Goal: Entertainment & Leisure: Browse casually

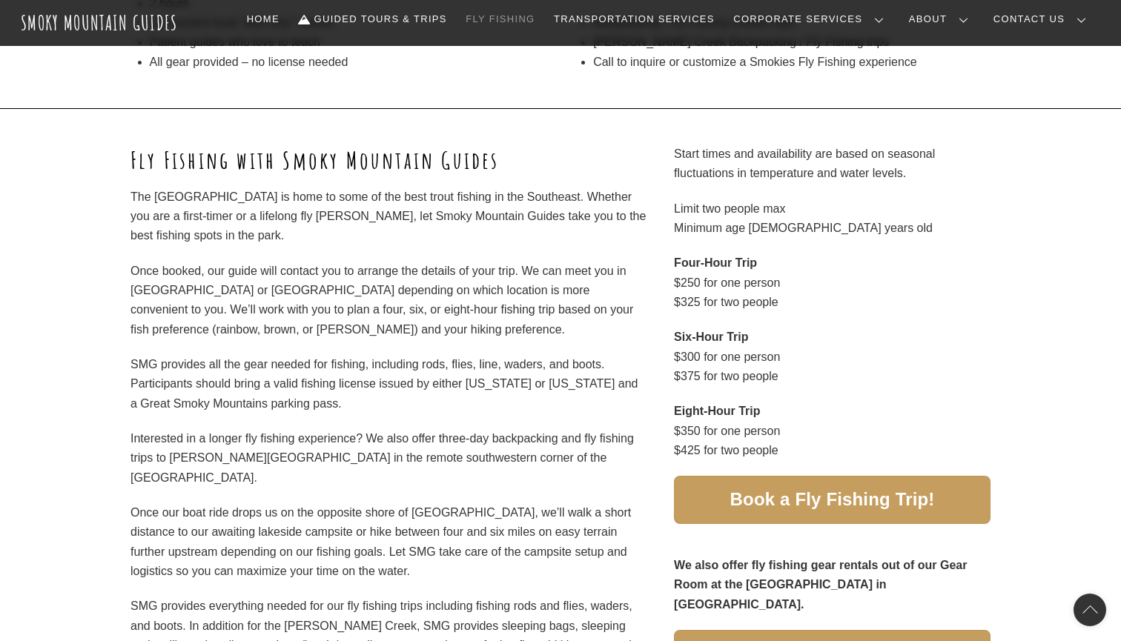
scroll to position [606, 0]
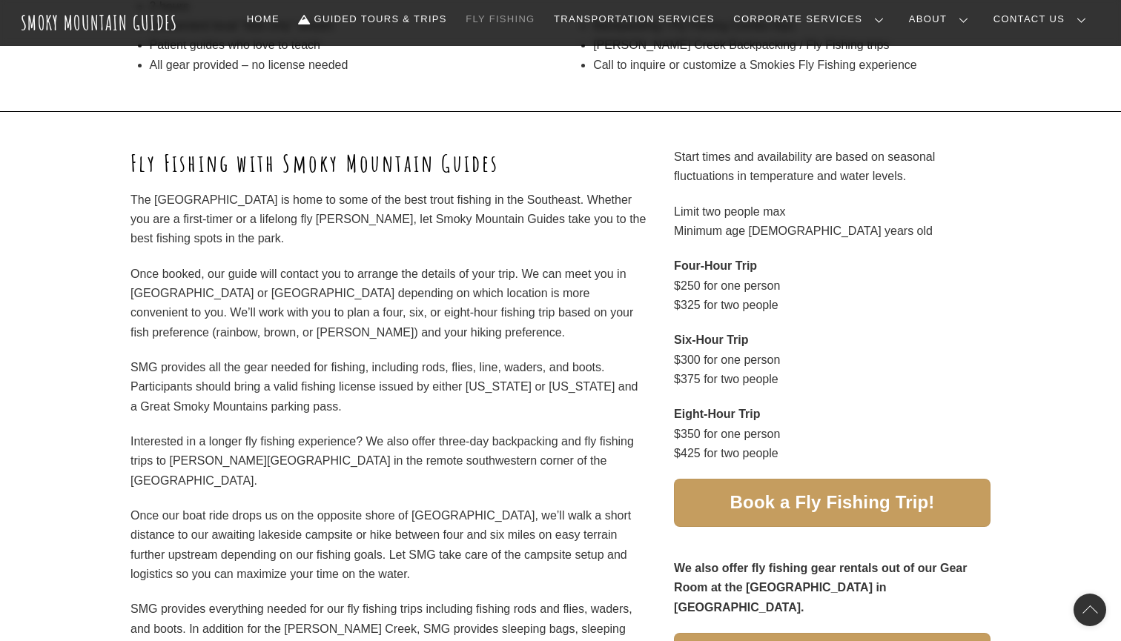
click at [778, 506] on span "Book a Fly Fishing Trip!" at bounding box center [832, 503] width 205 height 16
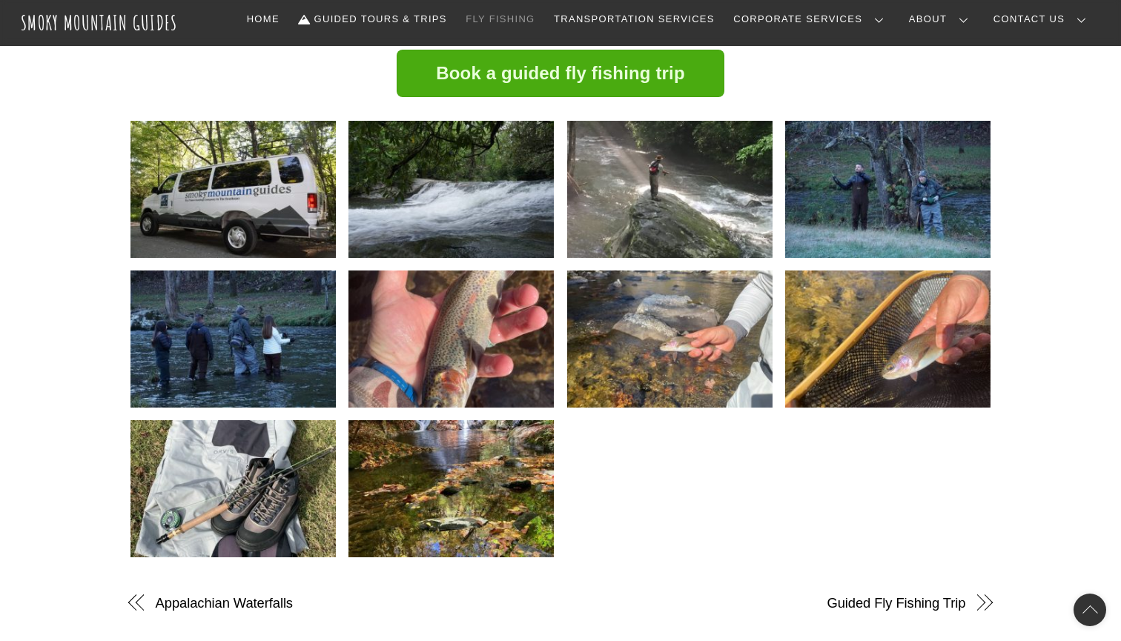
scroll to position [1627, 0]
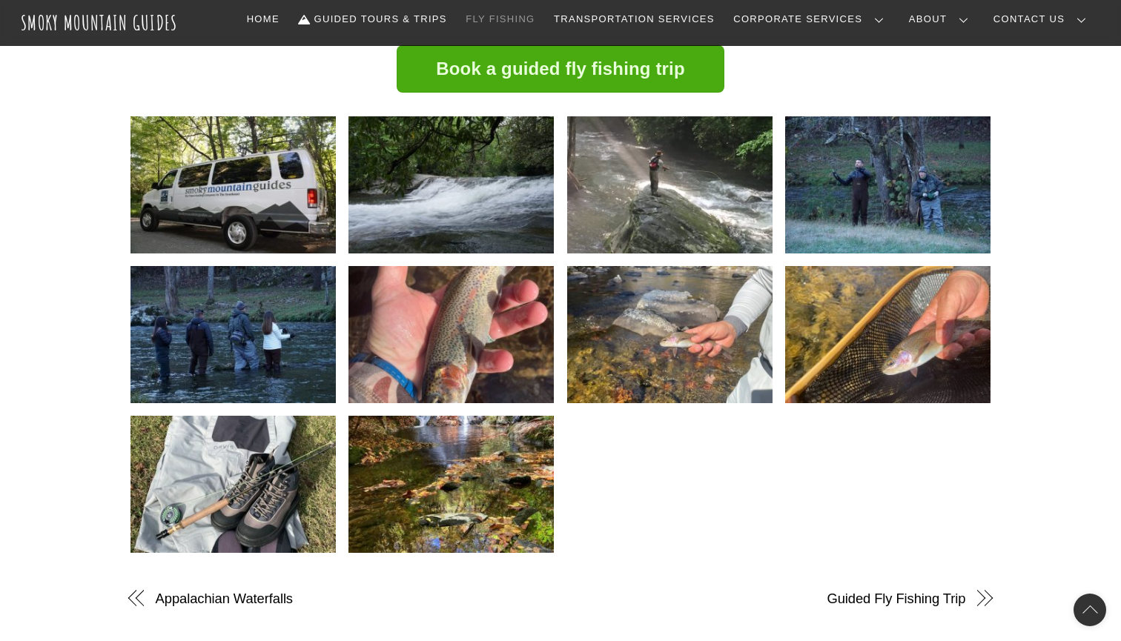
click at [226, 155] on img at bounding box center [232, 184] width 205 height 137
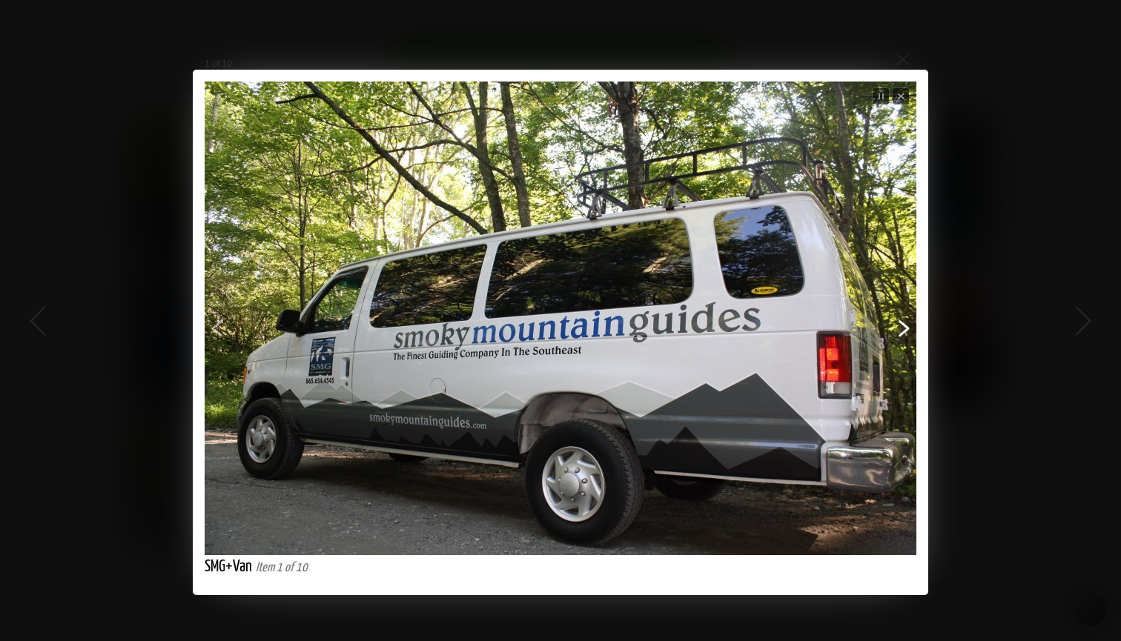
click at [903, 328] on span "Next" at bounding box center [753, 344] width 320 height 337
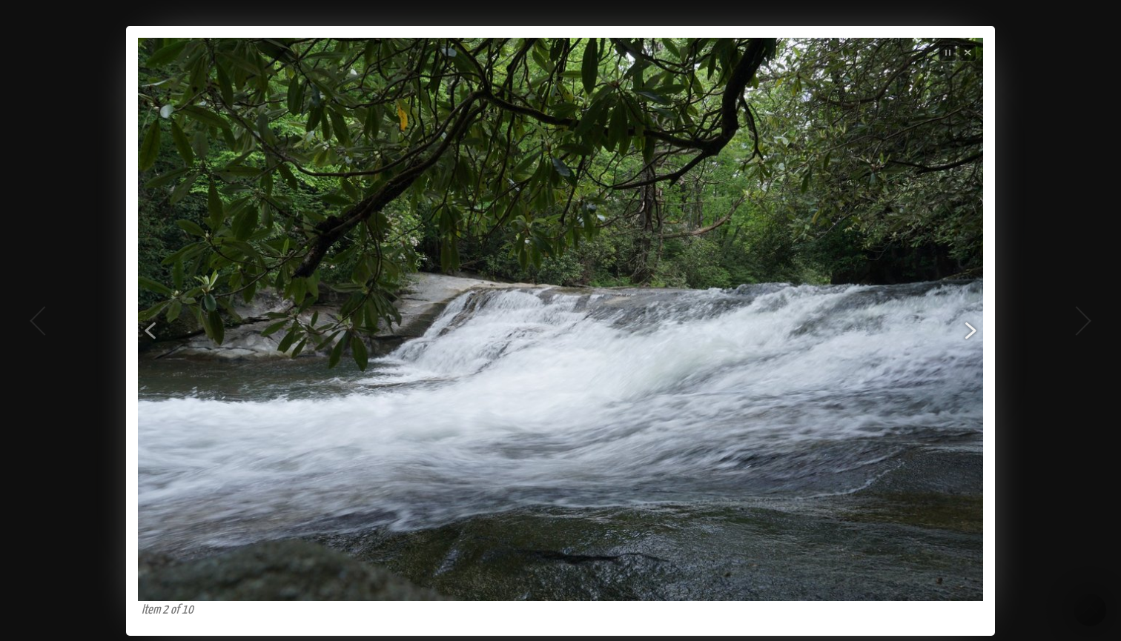
click at [962, 334] on span "Next" at bounding box center [790, 350] width 380 height 400
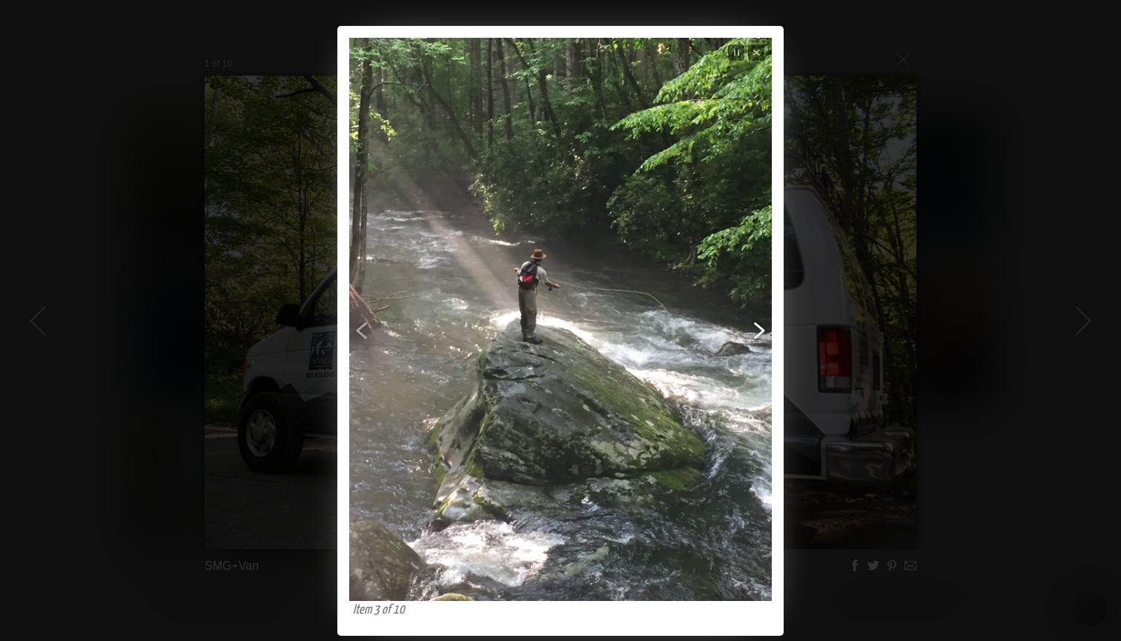
click at [758, 322] on span "Next" at bounding box center [674, 350] width 191 height 400
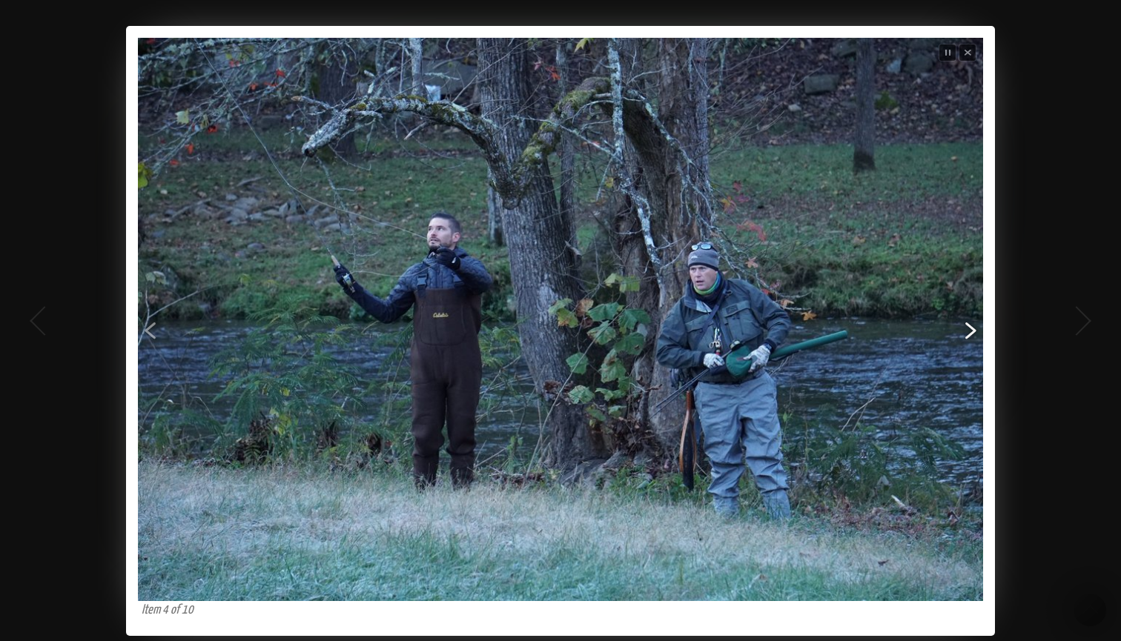
click at [967, 336] on span "Next" at bounding box center [790, 350] width 380 height 400
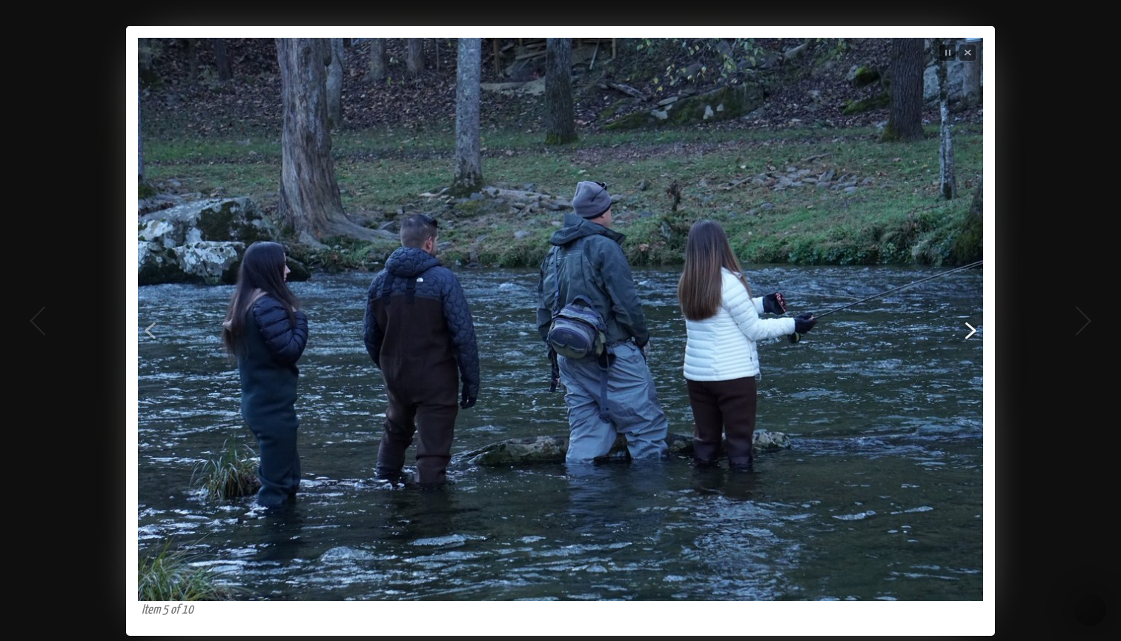
click at [973, 334] on span "Next" at bounding box center [790, 350] width 380 height 400
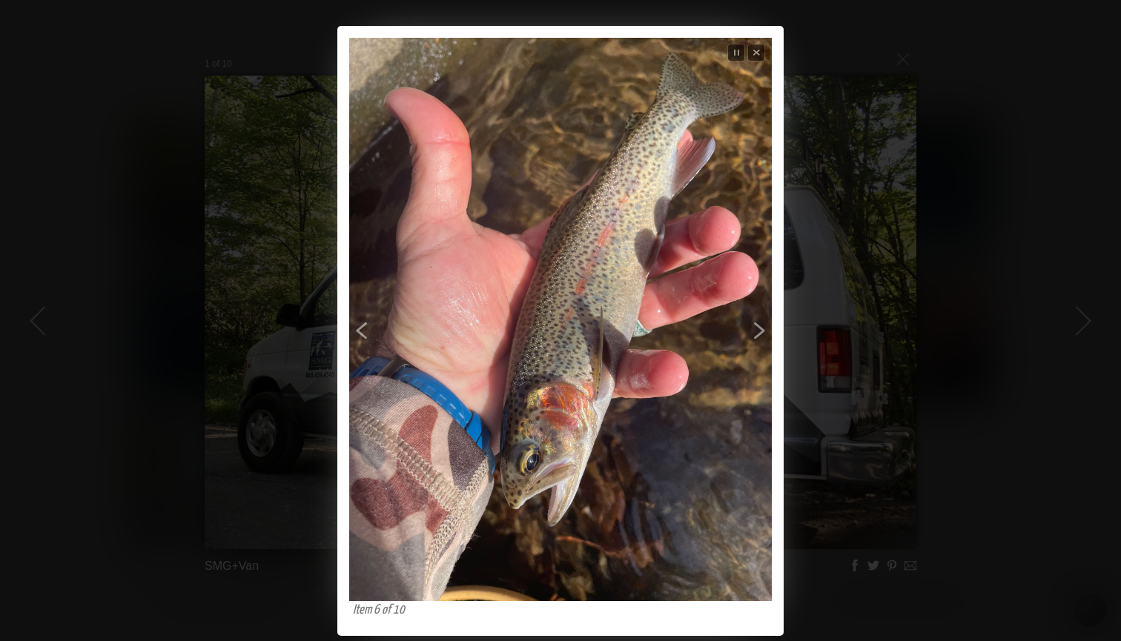
click at [973, 334] on div "Previous Next Close Stop slideshow Loading Item 6 of 10 Previous Next" at bounding box center [560, 331] width 1121 height 611
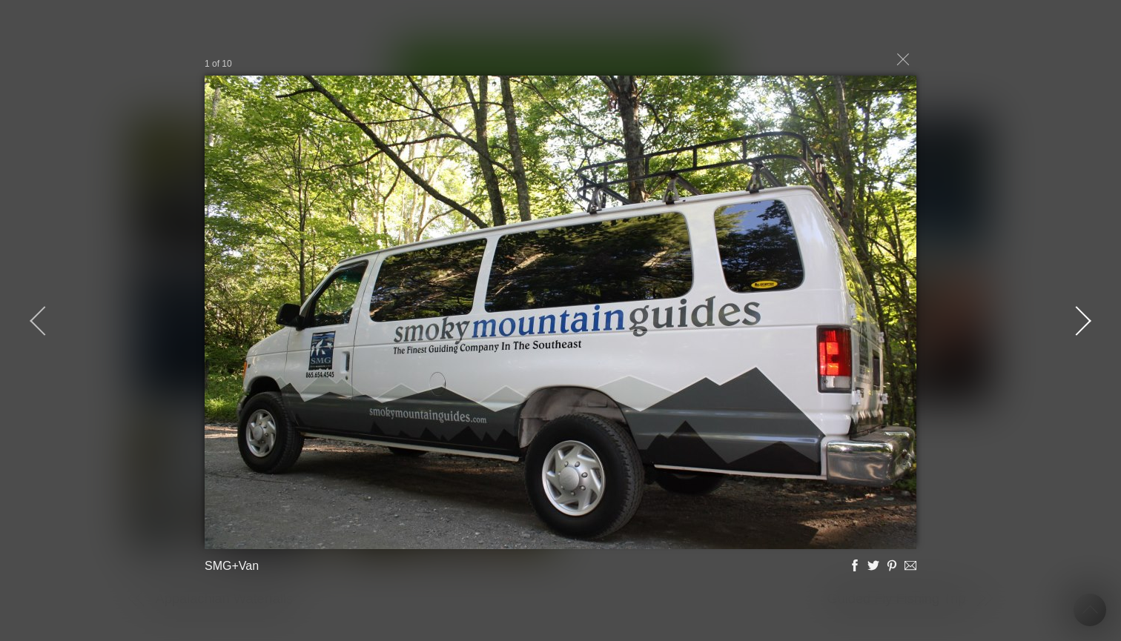
click at [1085, 330] on div at bounding box center [1076, 321] width 67 height 67
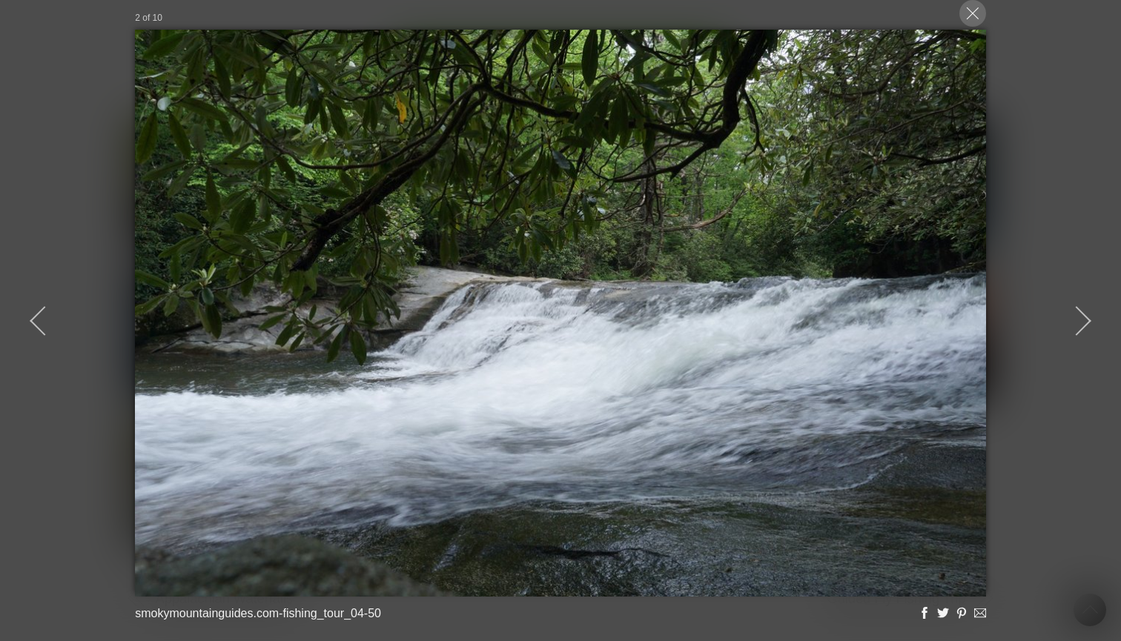
click at [973, 10] on div at bounding box center [972, 13] width 27 height 27
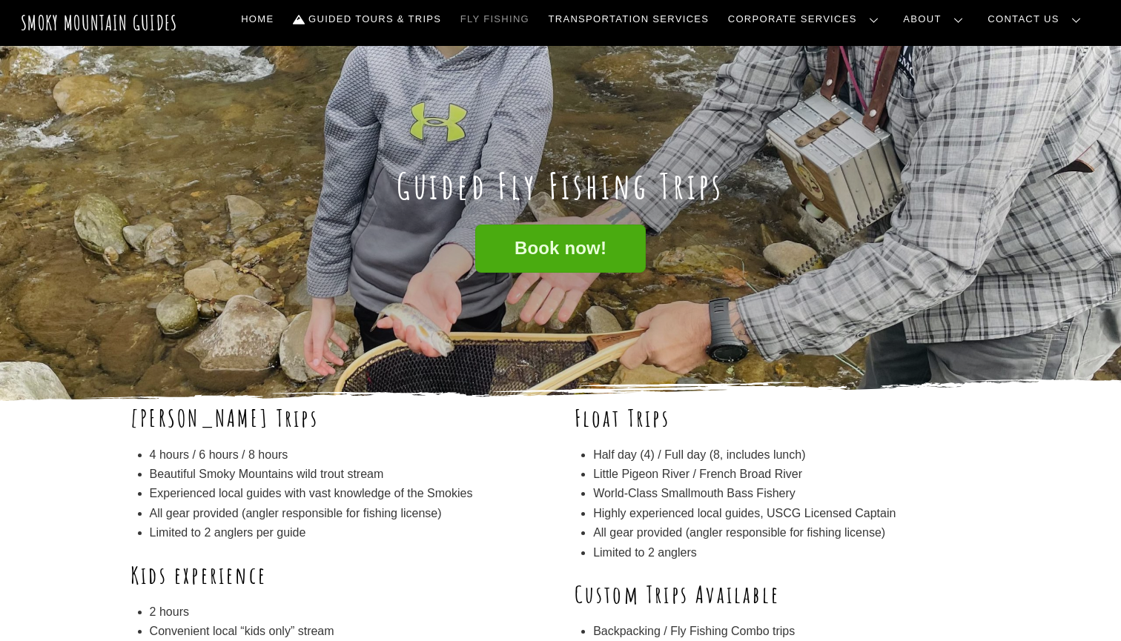
click at [0, 0] on link "Our Guides" at bounding box center [0, 0] width 0 height 0
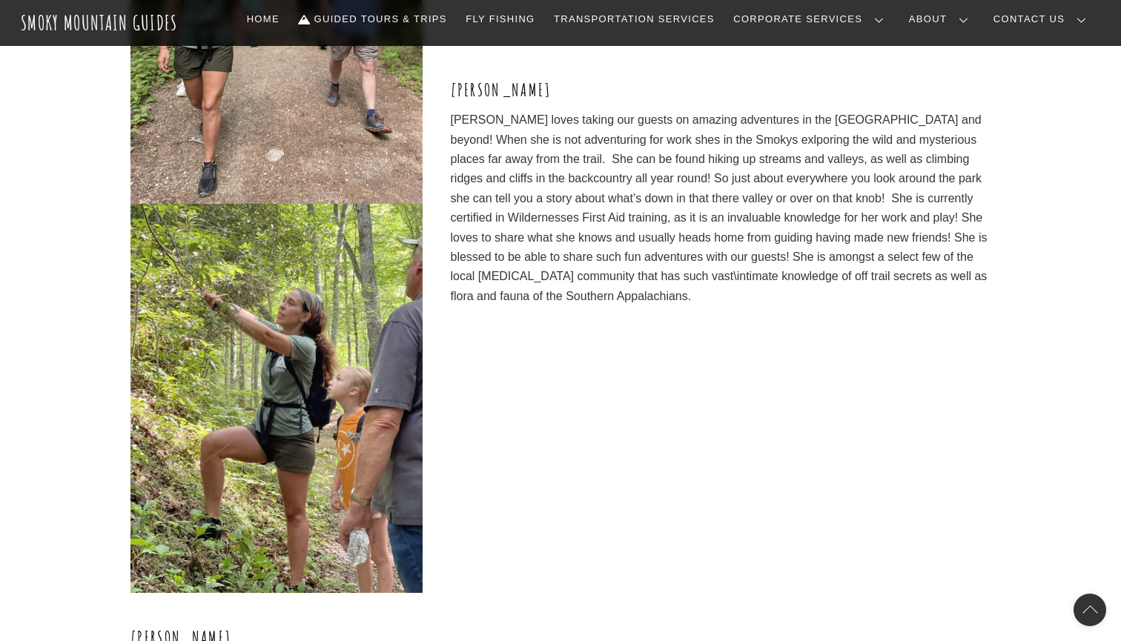
scroll to position [4187, 0]
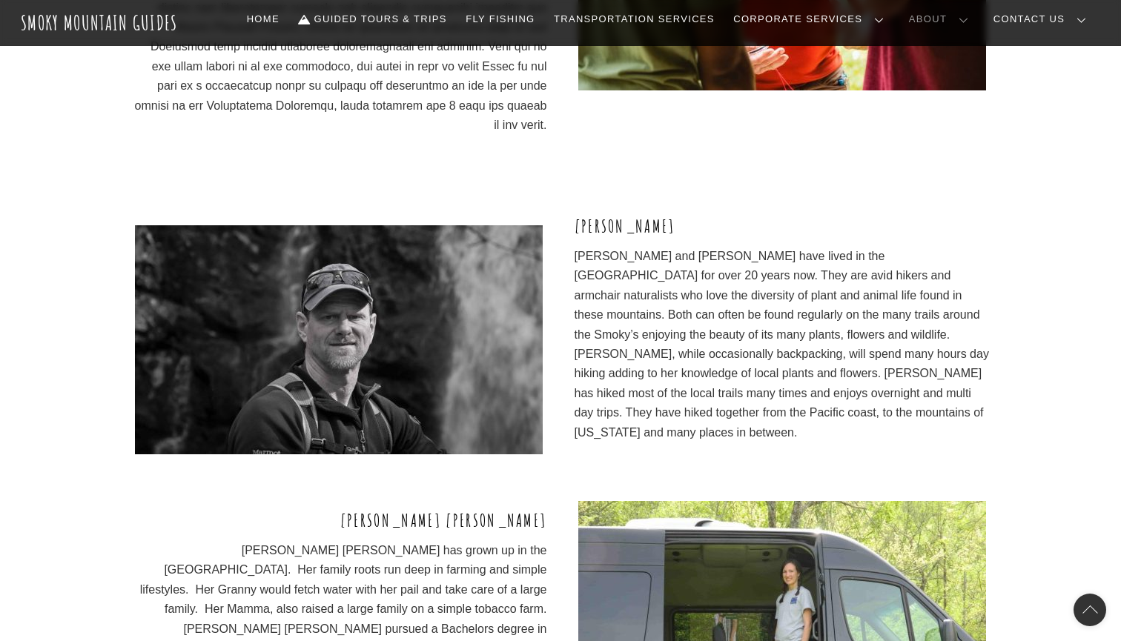
scroll to position [1197, 0]
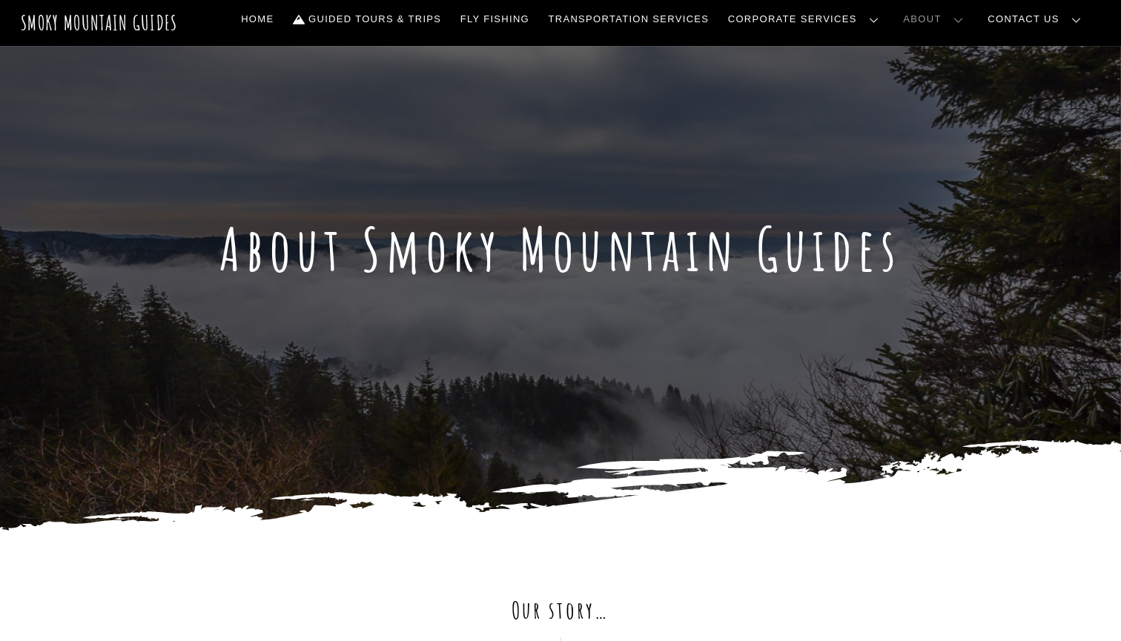
click at [0, 0] on link "Gallery" at bounding box center [0, 0] width 0 height 0
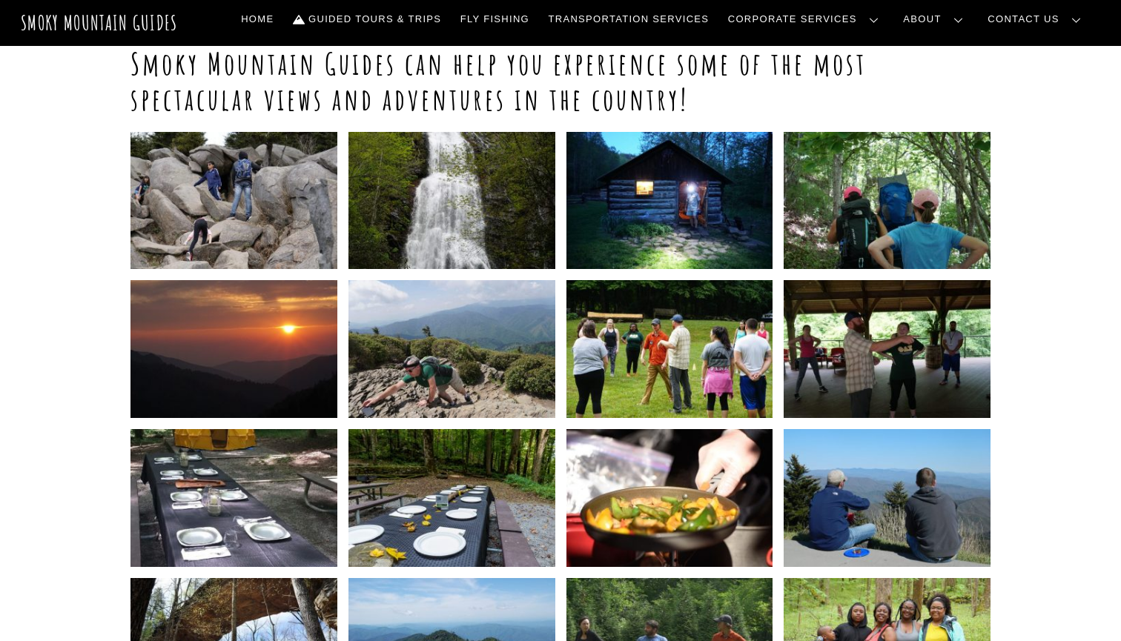
click at [271, 207] on img at bounding box center [233, 201] width 207 height 138
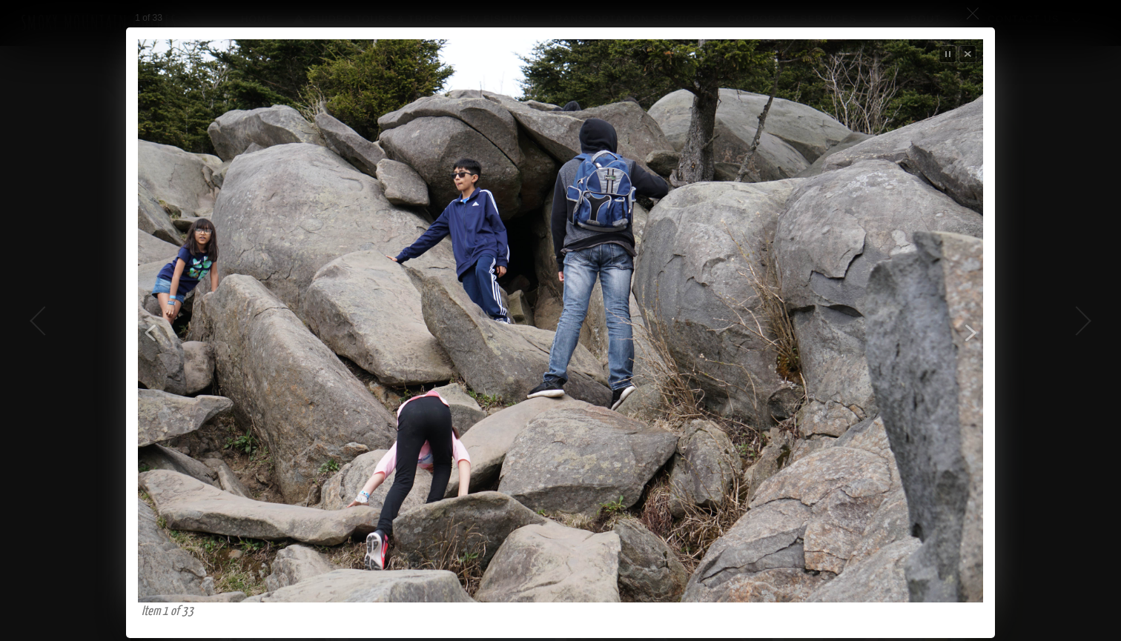
click at [1080, 322] on div "Previous Next Close Stop slideshow Loading Item 1 of 33 Previous Next" at bounding box center [560, 332] width 1121 height 611
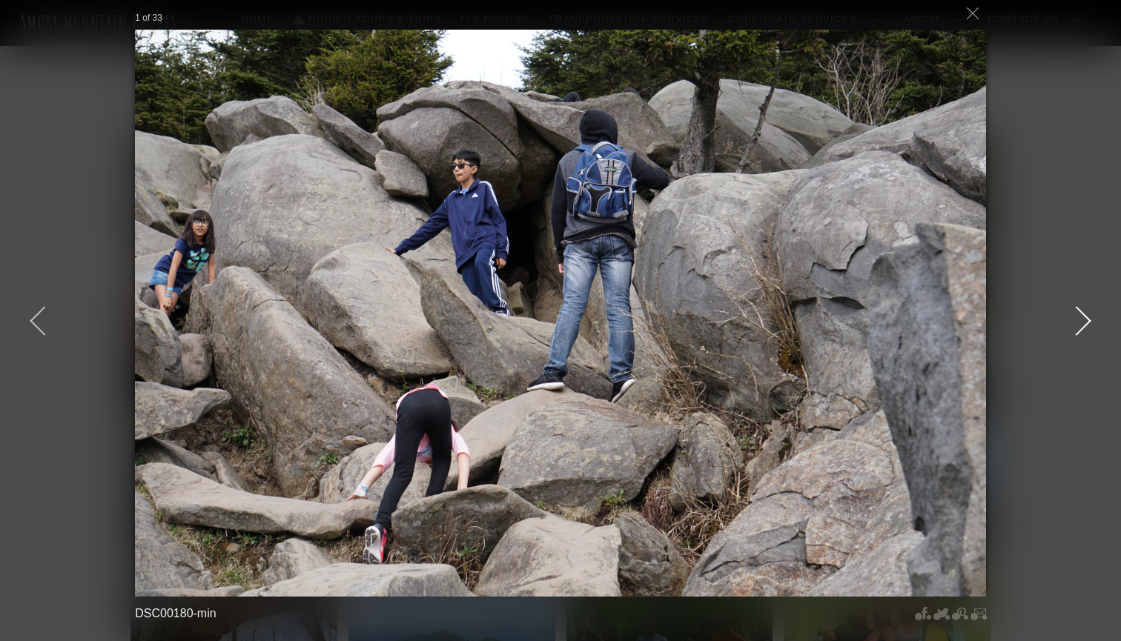
click at [1080, 322] on div at bounding box center [1076, 321] width 67 height 67
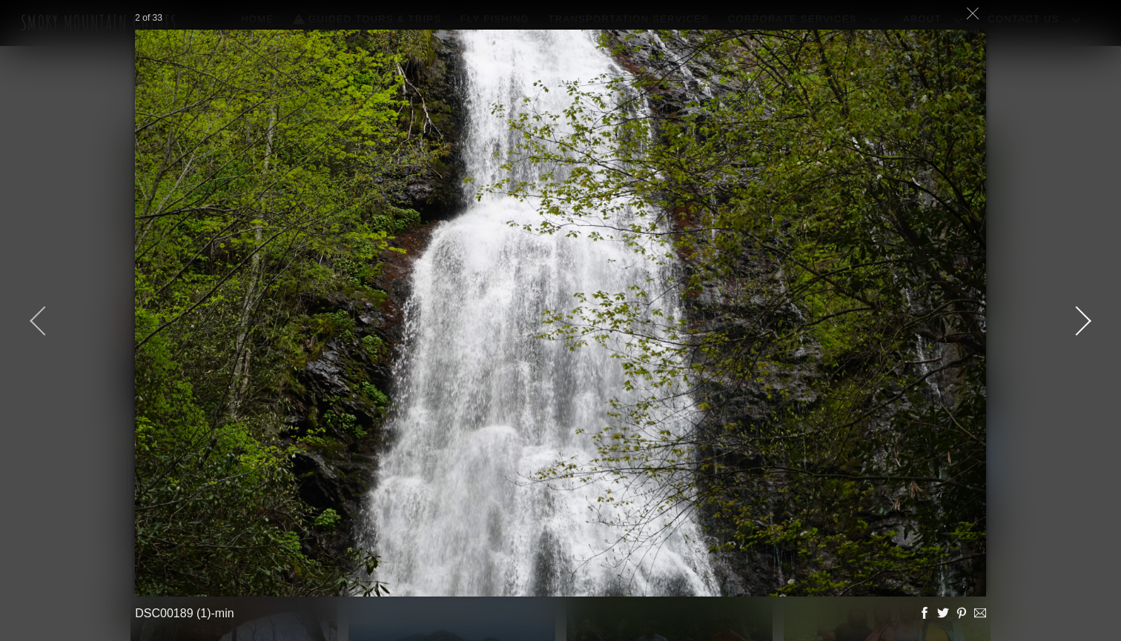
click at [1080, 322] on div at bounding box center [1076, 321] width 67 height 67
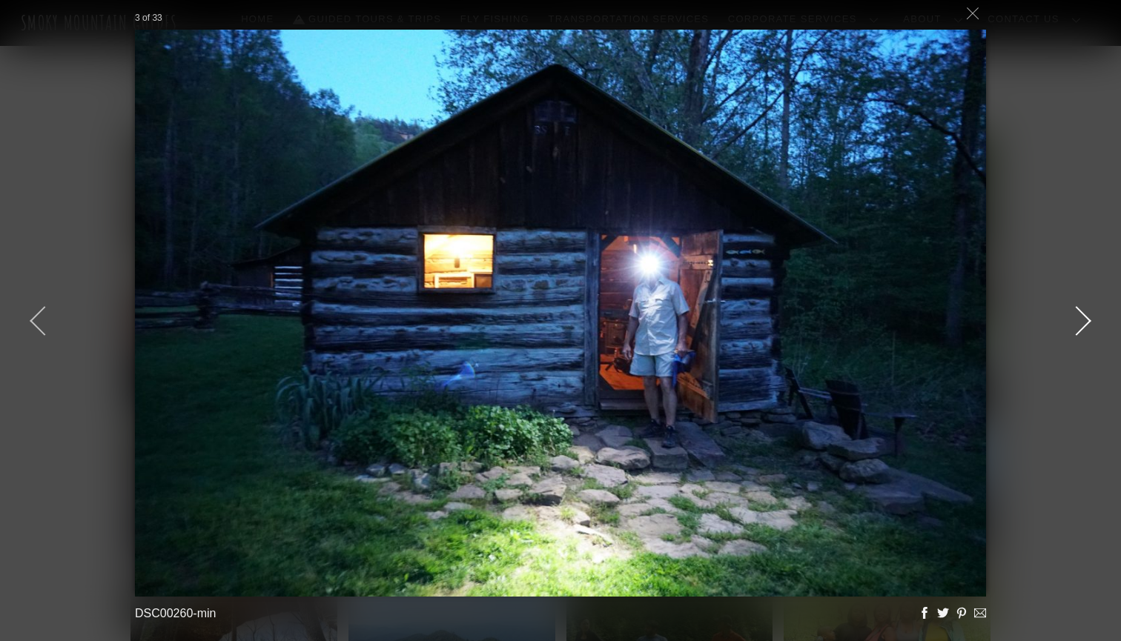
click at [1080, 322] on div at bounding box center [1076, 321] width 67 height 67
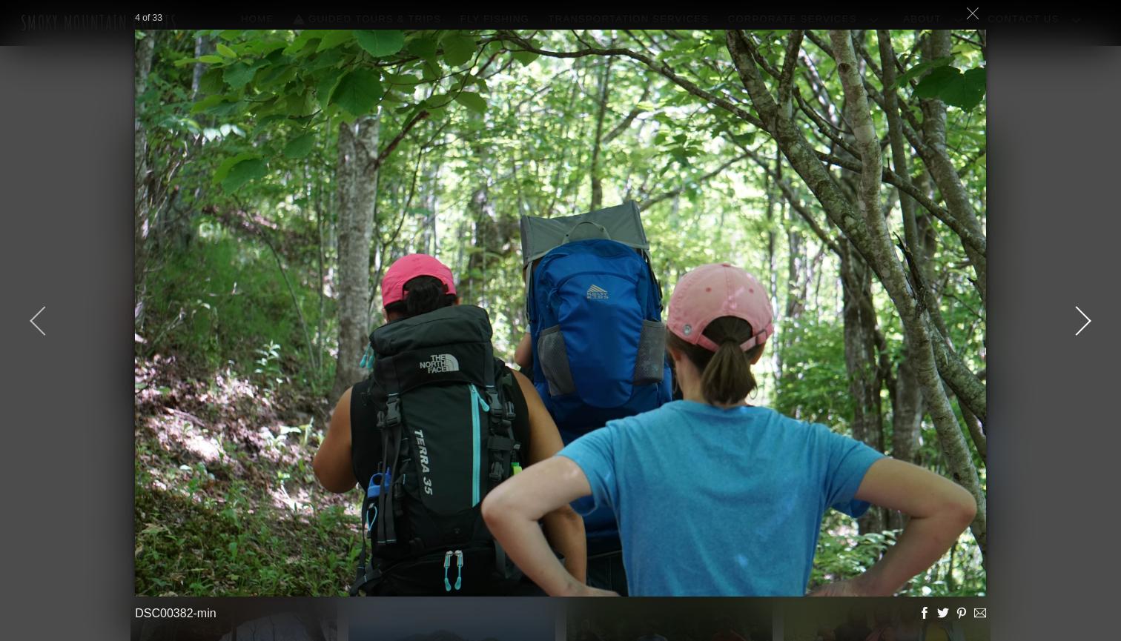
click at [1080, 322] on div at bounding box center [1076, 321] width 67 height 67
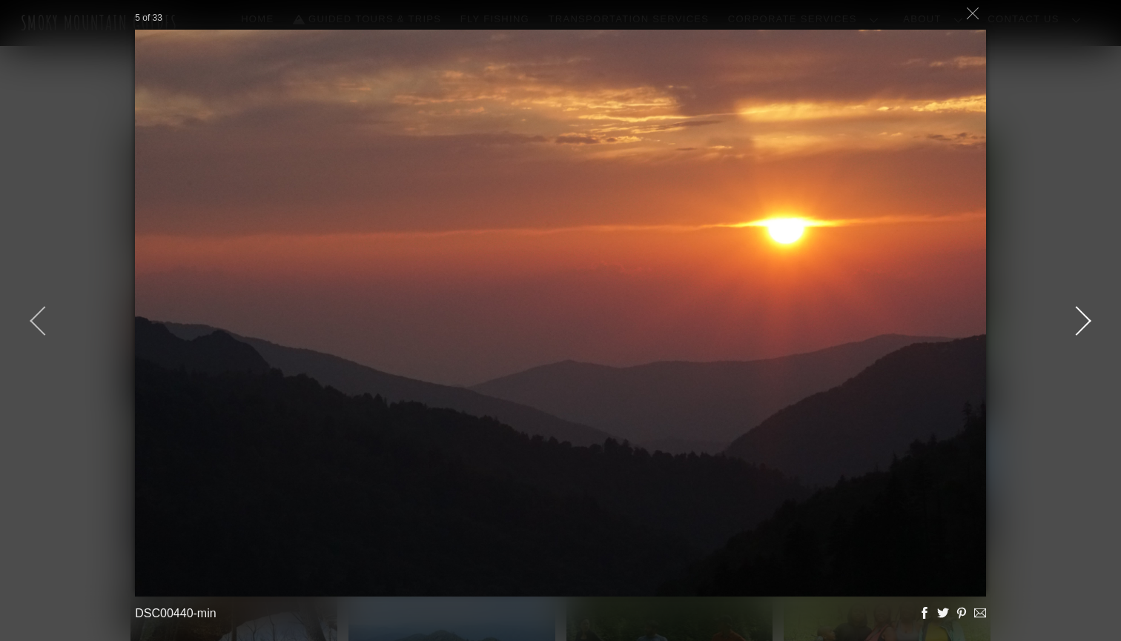
click at [1080, 322] on div at bounding box center [1076, 321] width 67 height 67
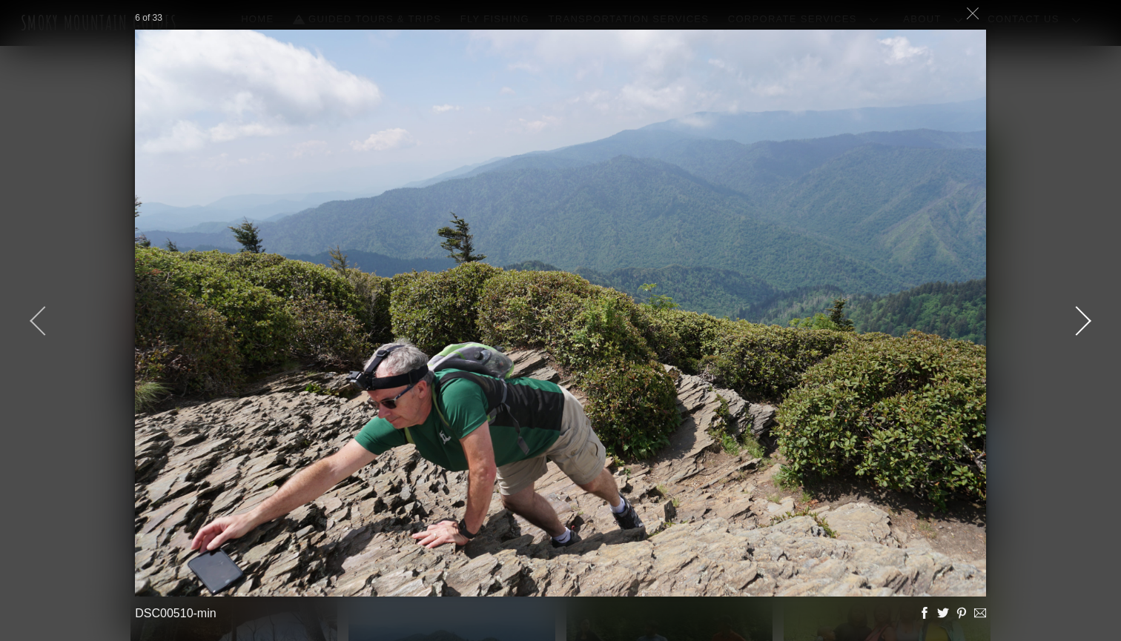
click at [1080, 322] on div at bounding box center [1076, 321] width 67 height 67
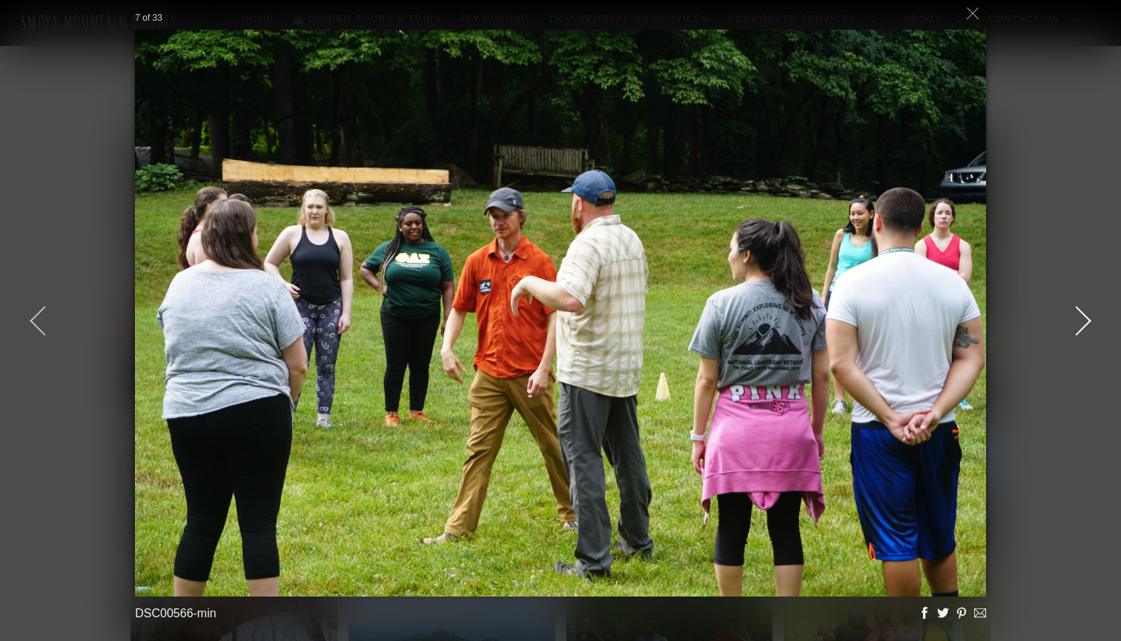
click at [1080, 322] on div at bounding box center [1076, 321] width 67 height 67
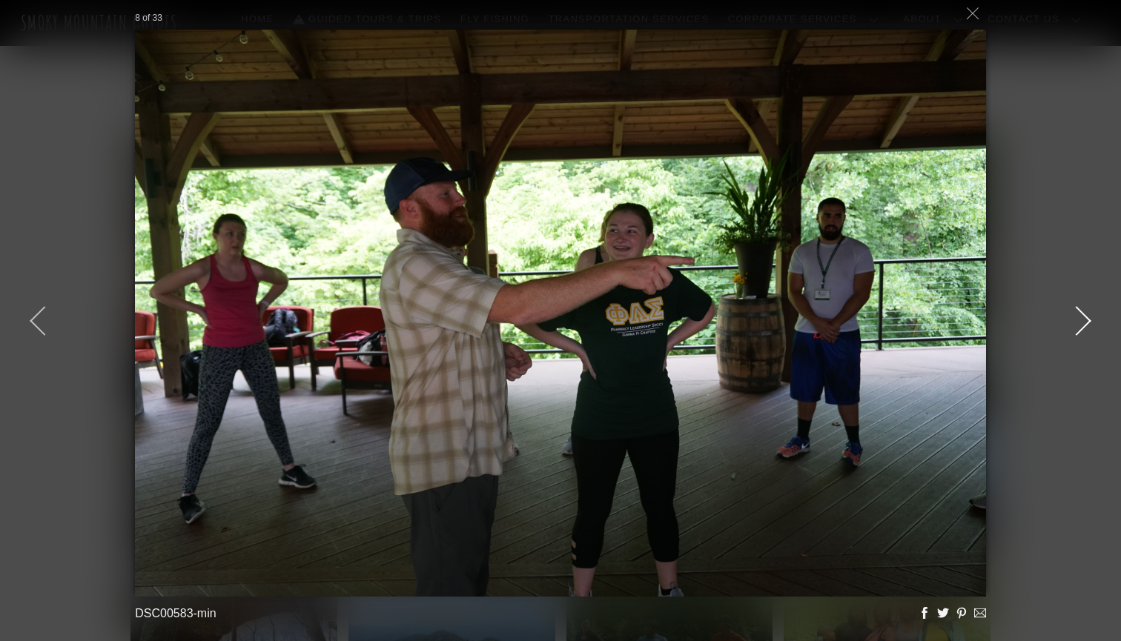
click at [1080, 322] on div at bounding box center [1076, 321] width 67 height 67
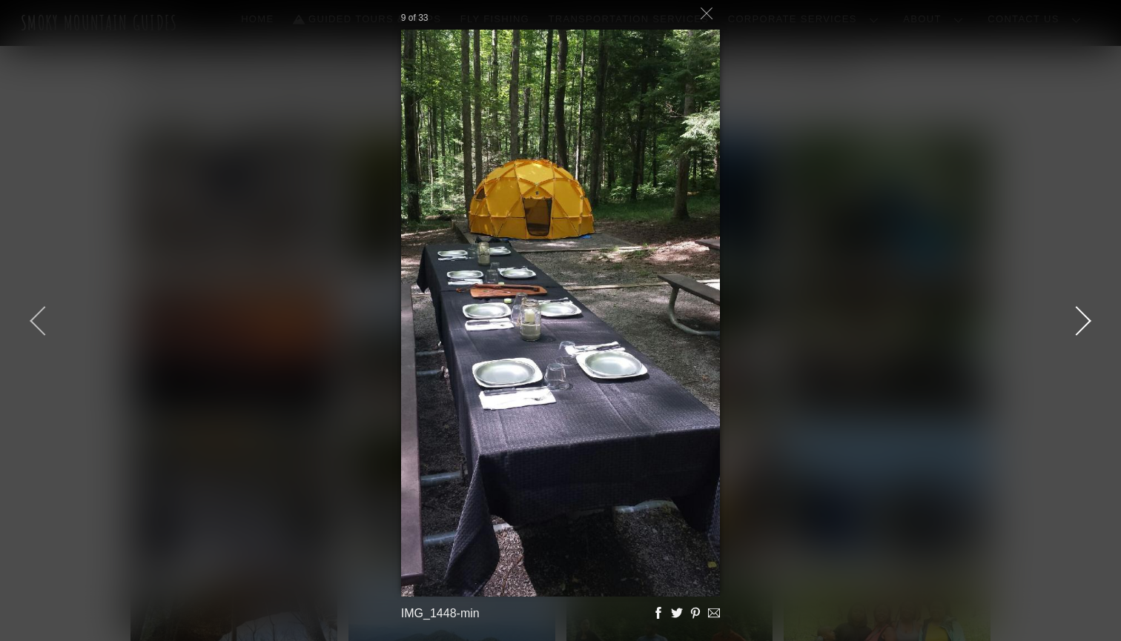
click at [1080, 322] on div at bounding box center [1076, 321] width 67 height 67
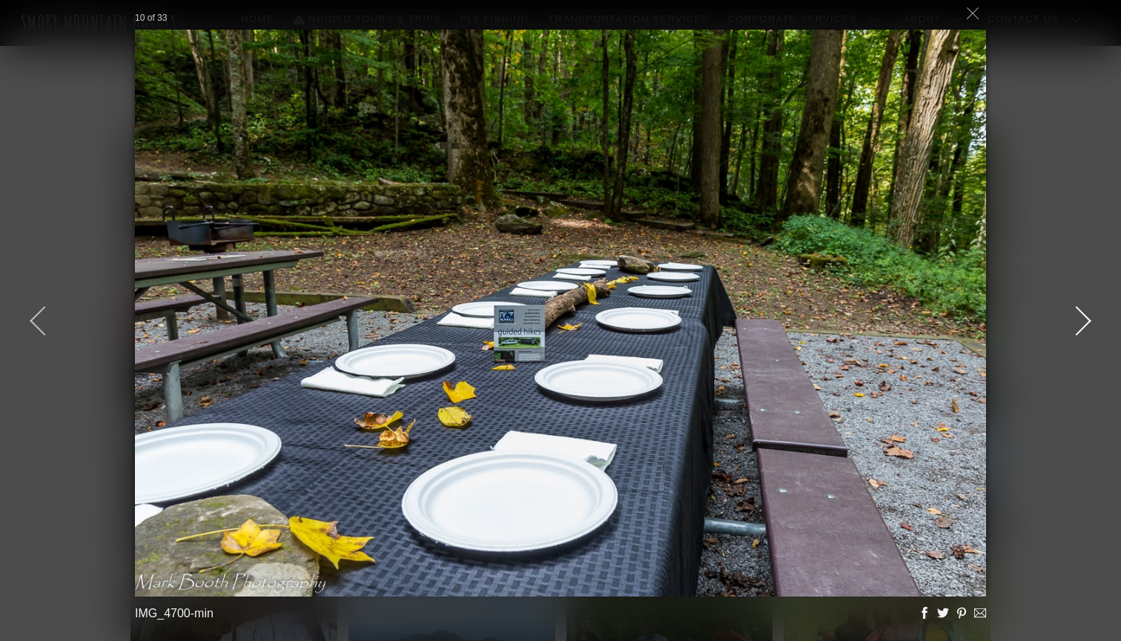
click at [1080, 322] on div at bounding box center [1076, 321] width 67 height 67
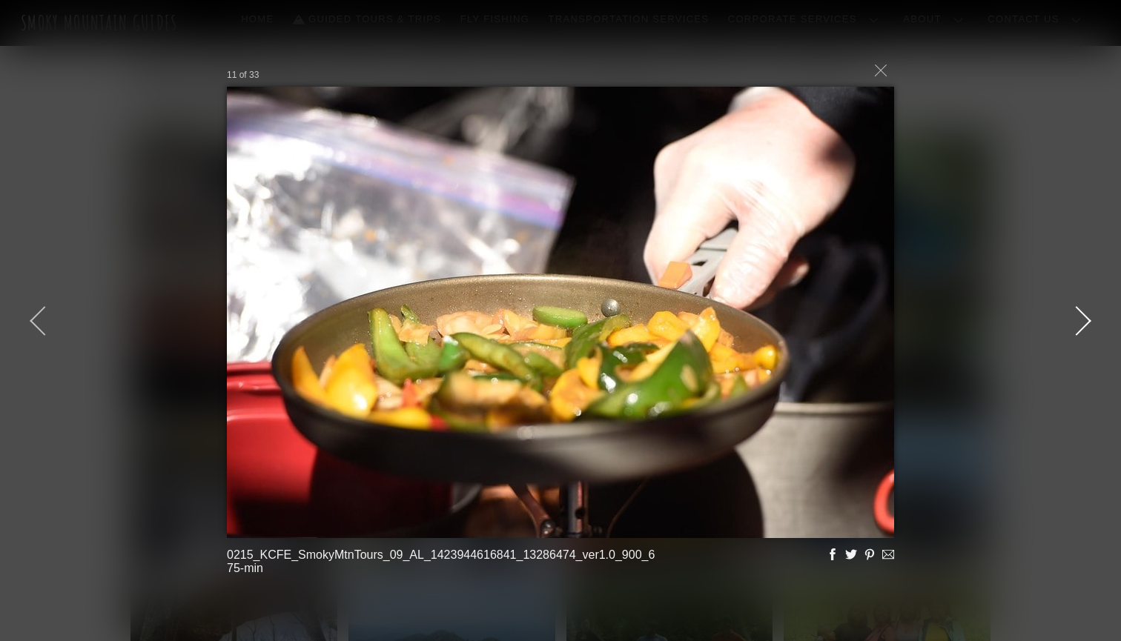
click at [1080, 322] on div at bounding box center [1076, 321] width 67 height 67
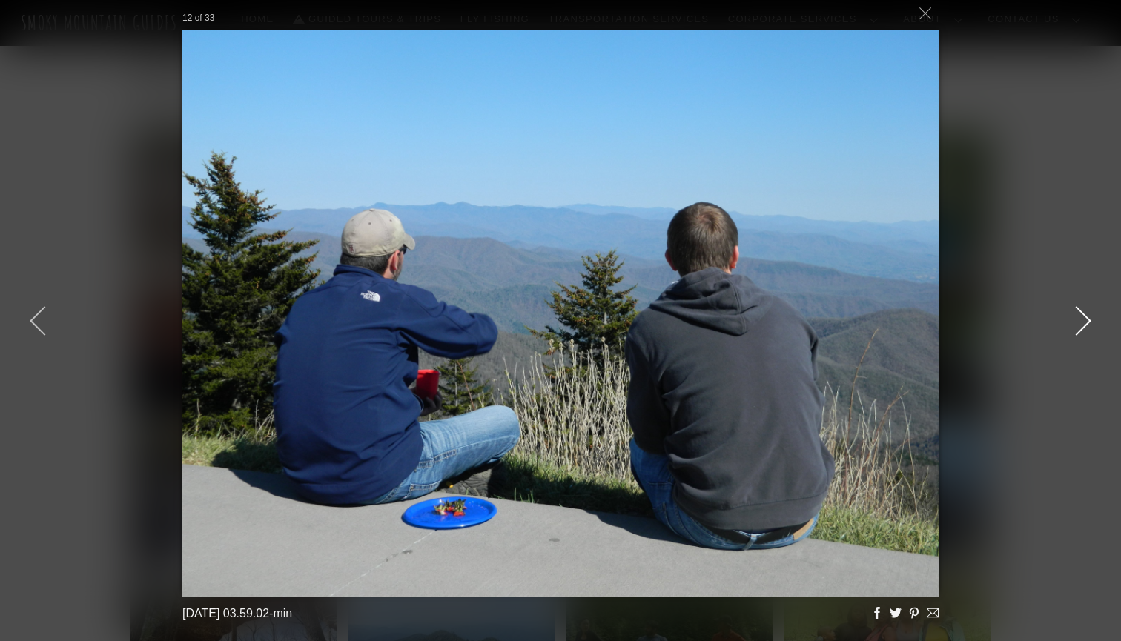
click at [1080, 322] on div at bounding box center [1076, 321] width 67 height 67
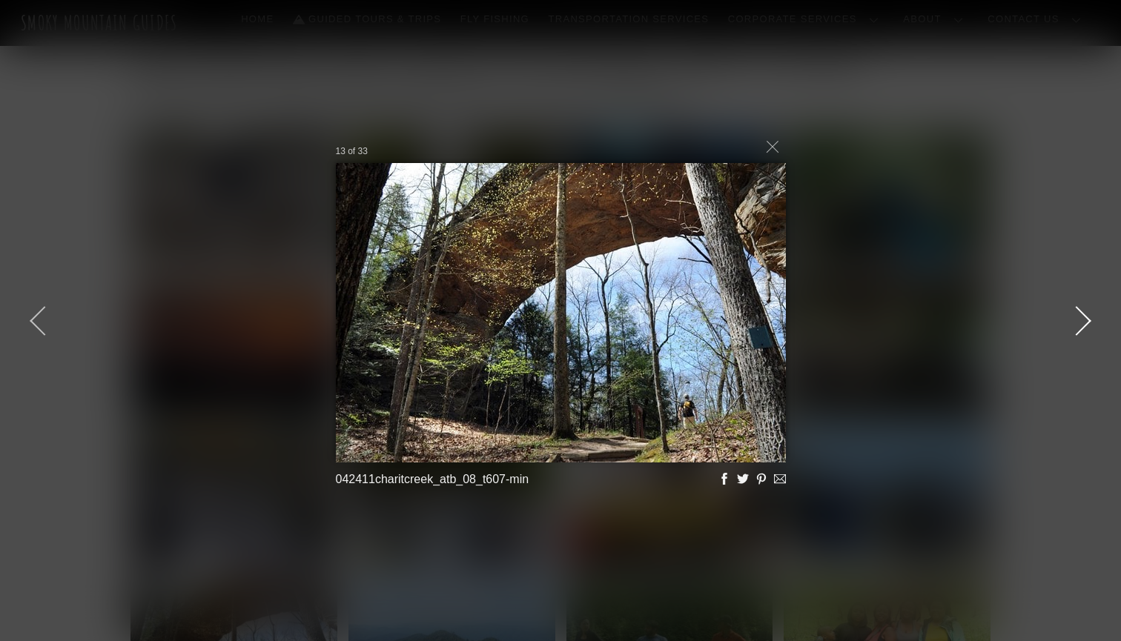
click at [1080, 322] on div at bounding box center [1076, 321] width 67 height 67
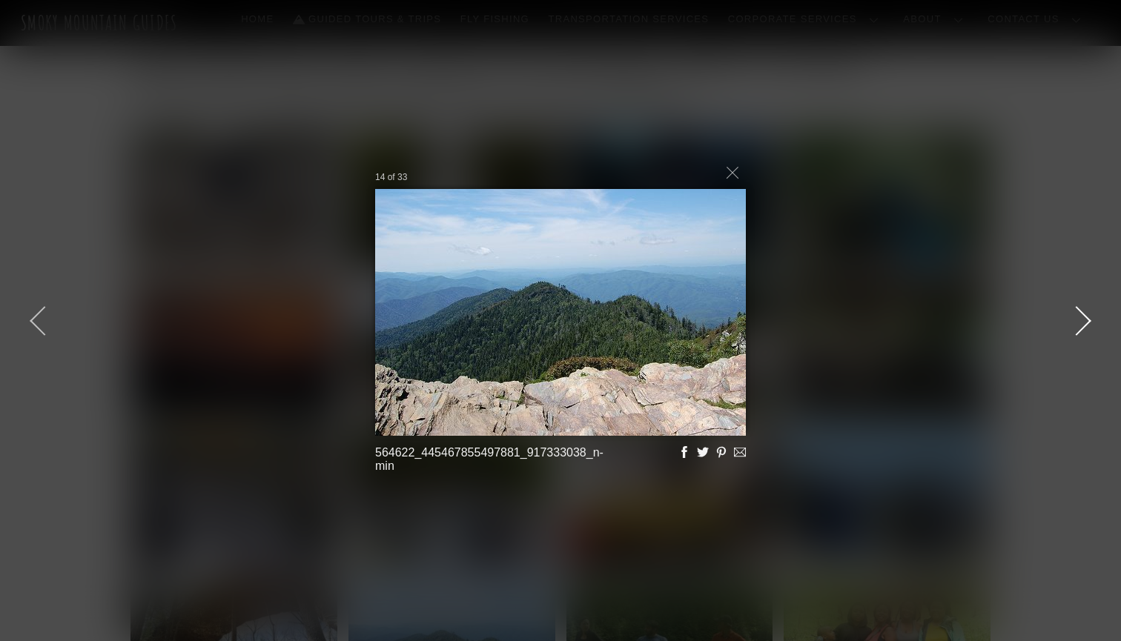
click at [1080, 322] on div at bounding box center [1076, 321] width 67 height 67
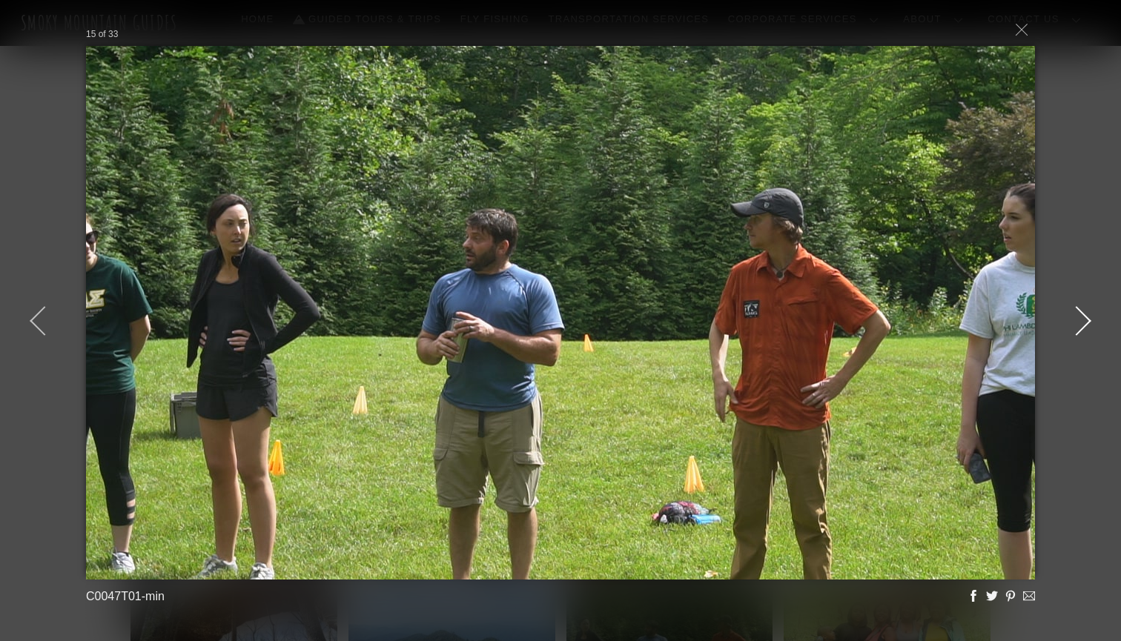
click at [1080, 322] on div at bounding box center [1076, 321] width 67 height 67
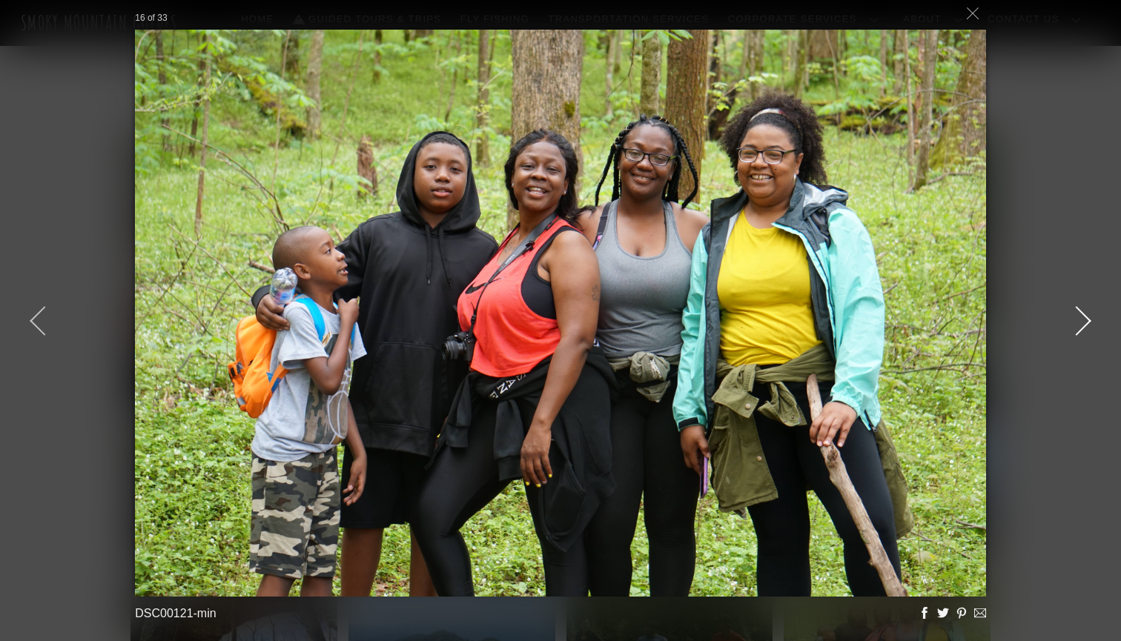
click at [1080, 322] on div at bounding box center [1076, 321] width 67 height 67
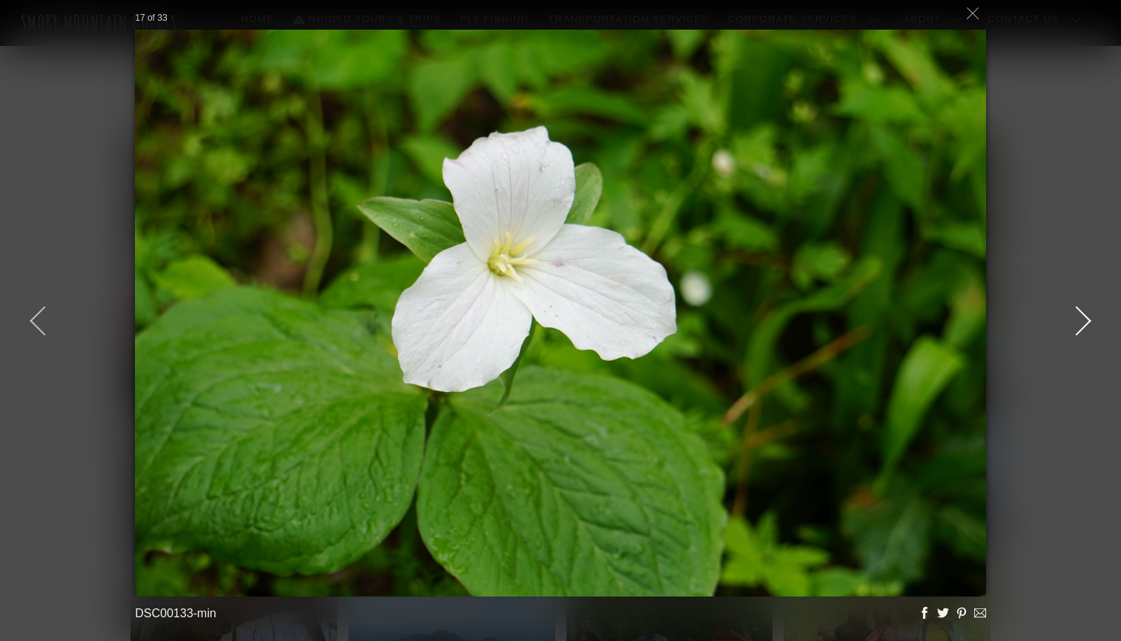
click at [1080, 322] on div at bounding box center [1076, 321] width 67 height 67
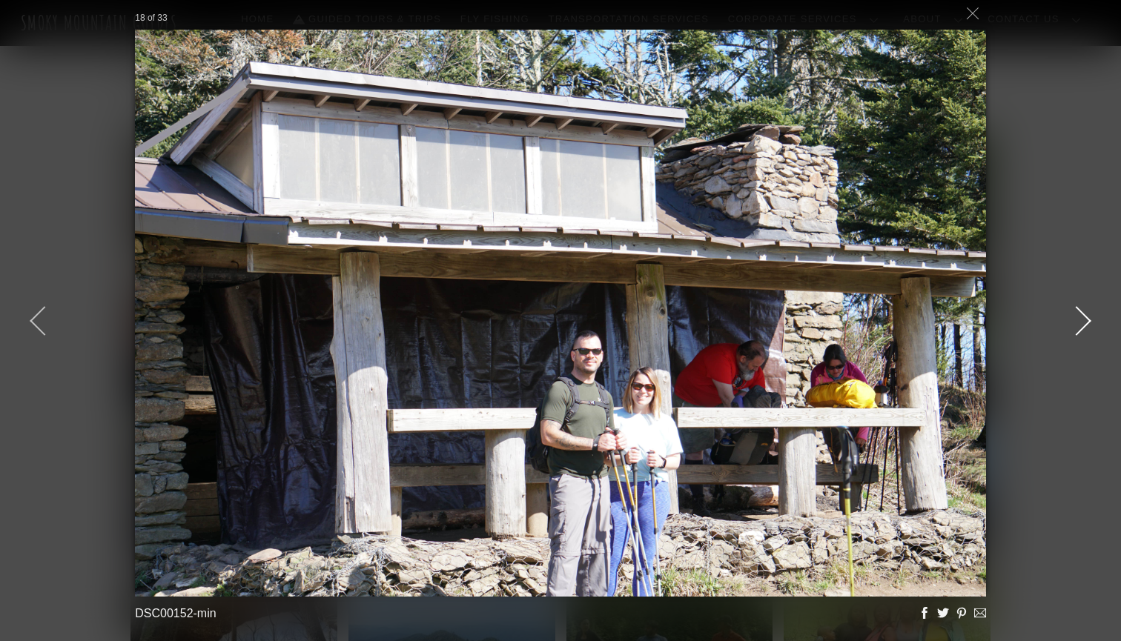
click at [1080, 322] on div at bounding box center [1076, 321] width 67 height 67
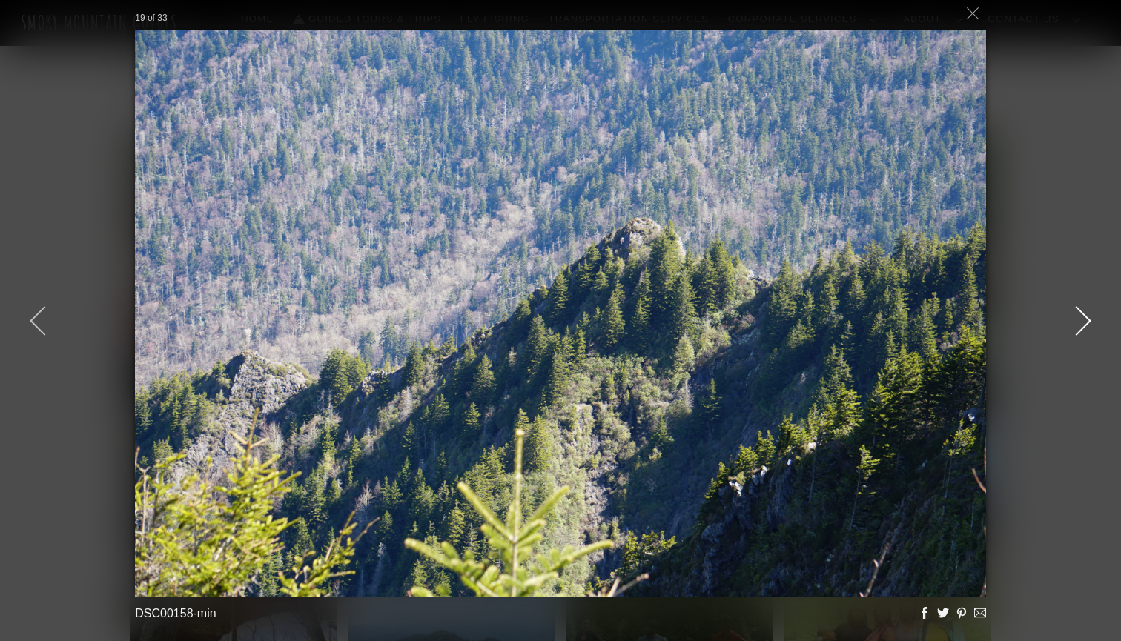
click at [1080, 322] on div at bounding box center [1076, 321] width 67 height 67
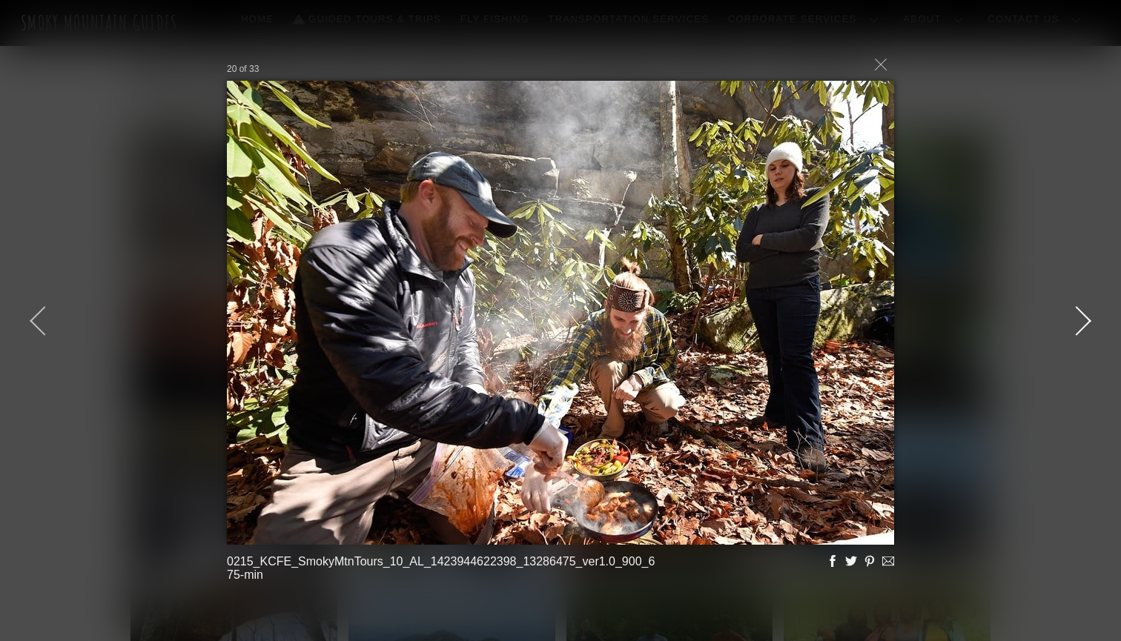
click at [1080, 322] on div at bounding box center [1076, 321] width 67 height 67
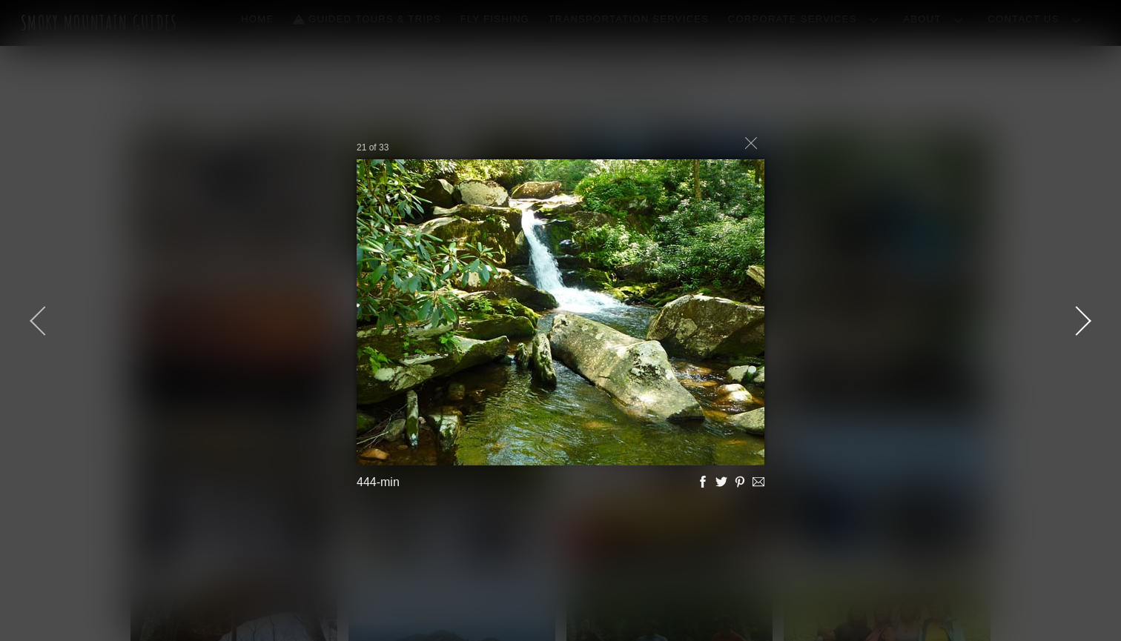
click at [1080, 322] on div at bounding box center [1076, 321] width 67 height 67
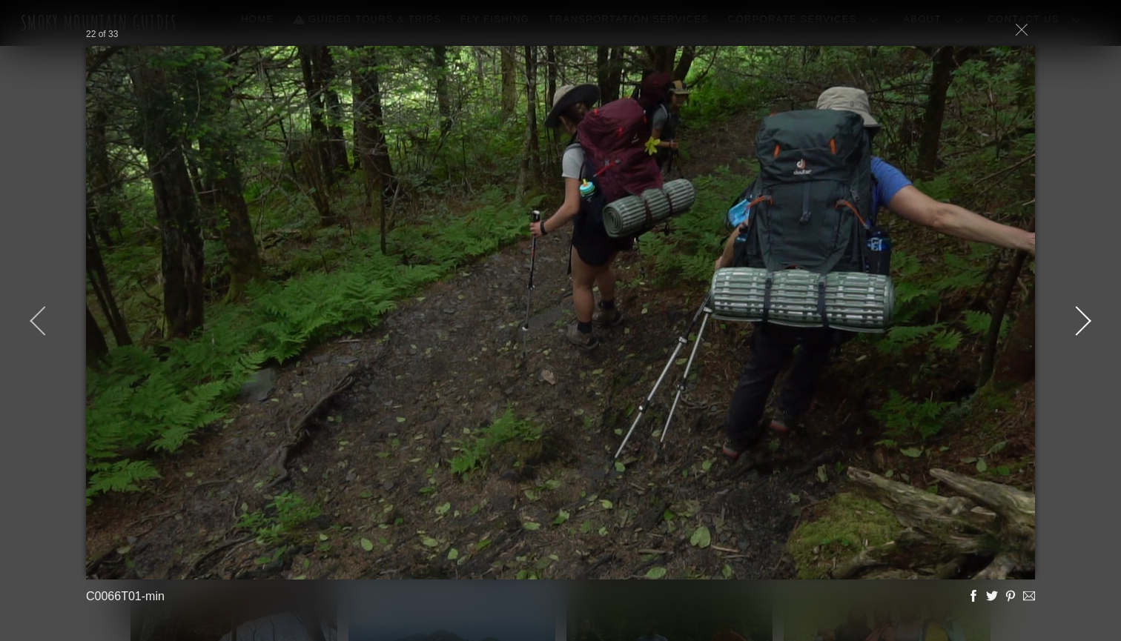
click at [1080, 322] on div at bounding box center [1076, 321] width 67 height 67
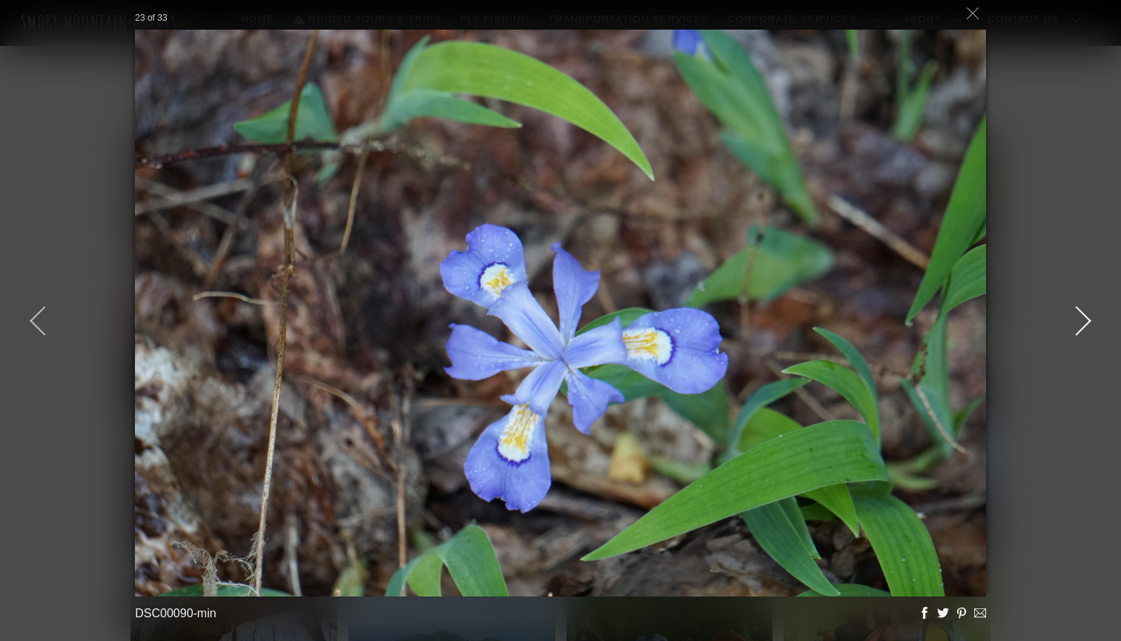
click at [1080, 322] on div at bounding box center [1076, 321] width 67 height 67
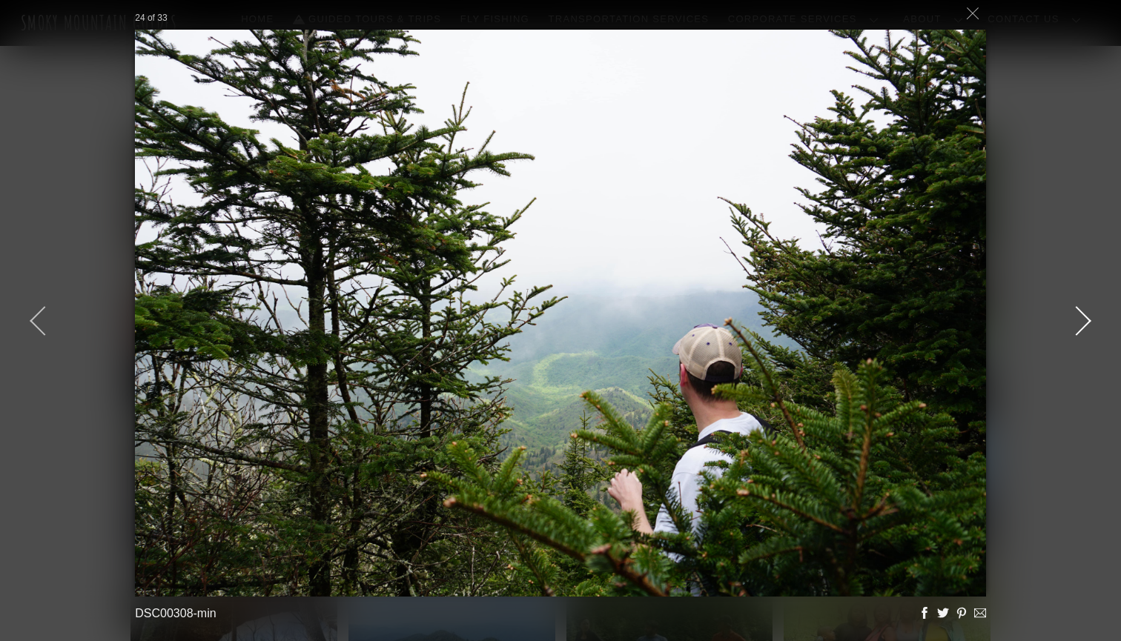
click at [1080, 322] on div at bounding box center [1076, 321] width 67 height 67
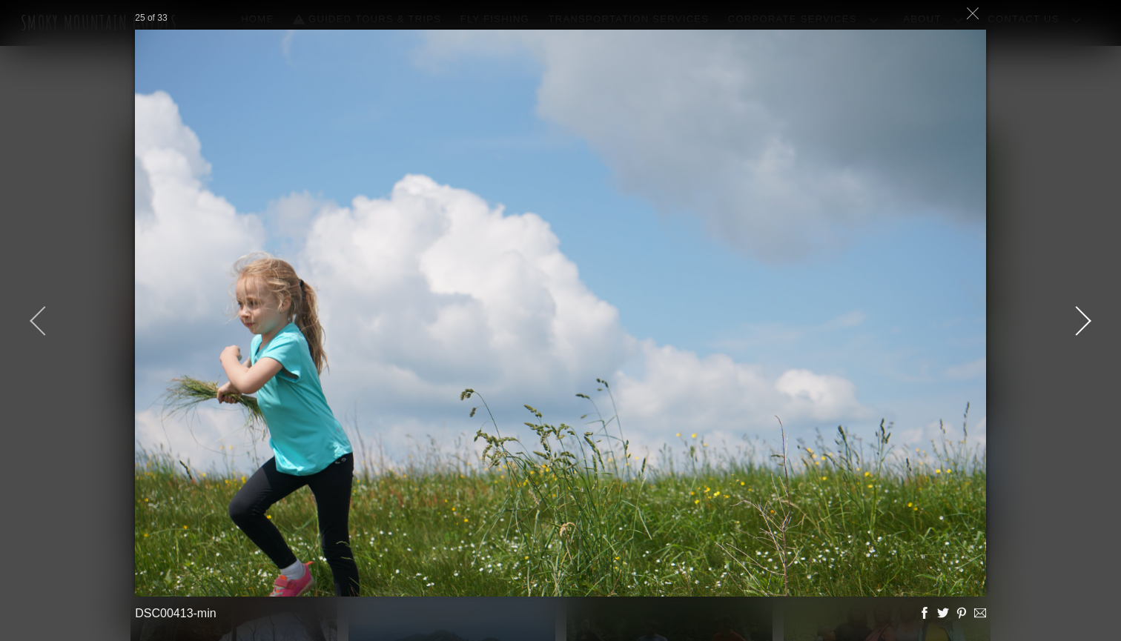
click at [1080, 322] on div at bounding box center [1076, 321] width 67 height 67
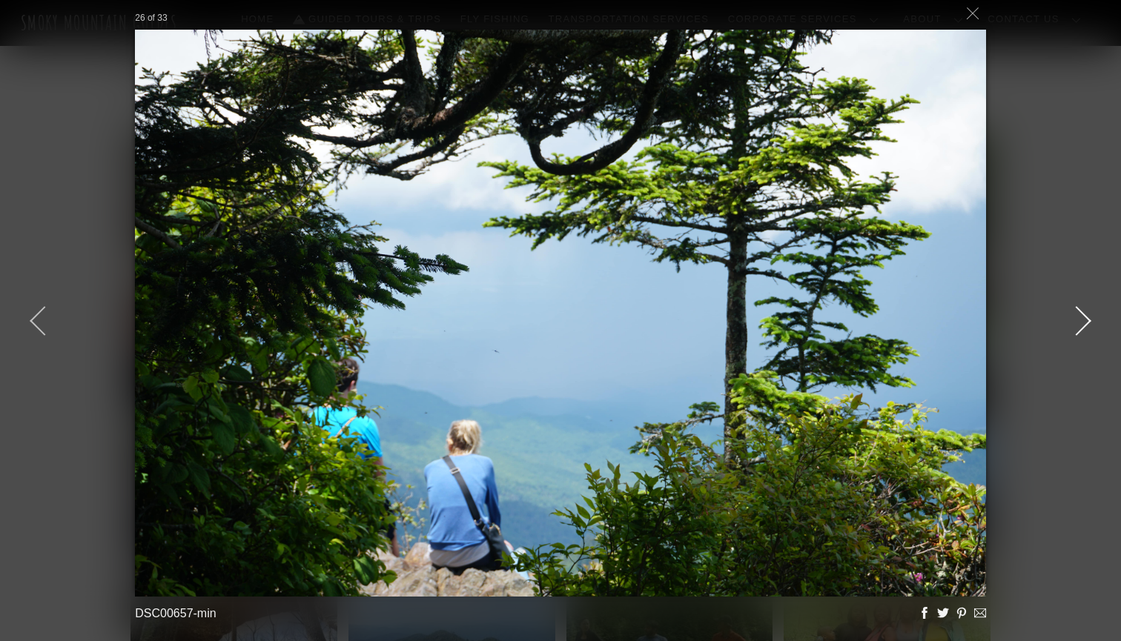
click at [1080, 322] on div at bounding box center [1076, 321] width 67 height 67
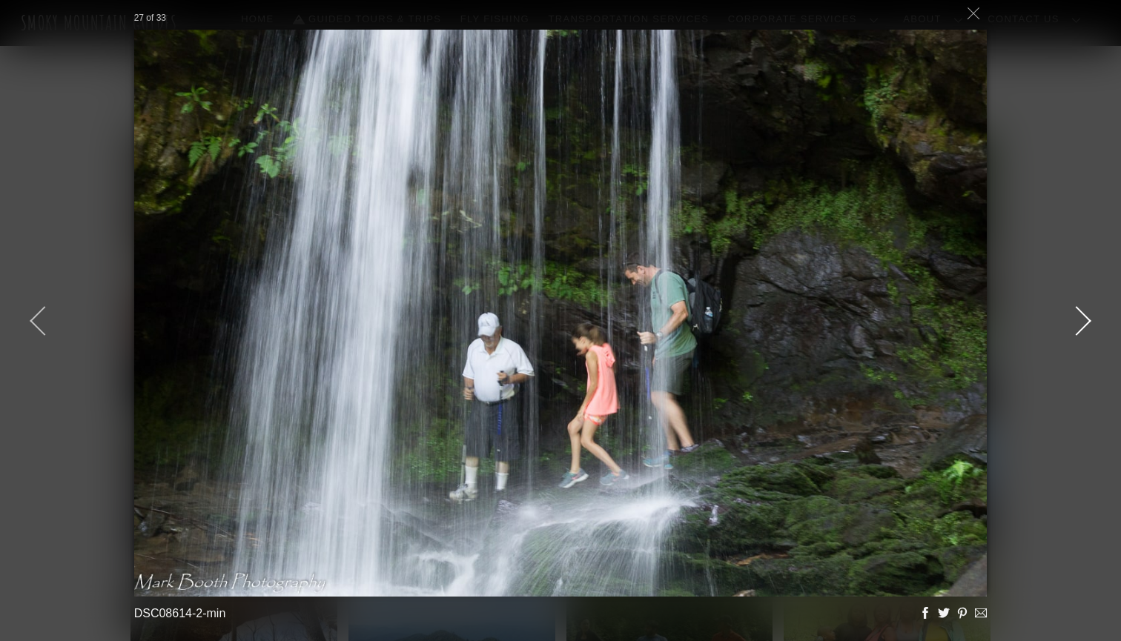
click at [1080, 322] on div at bounding box center [1076, 321] width 67 height 67
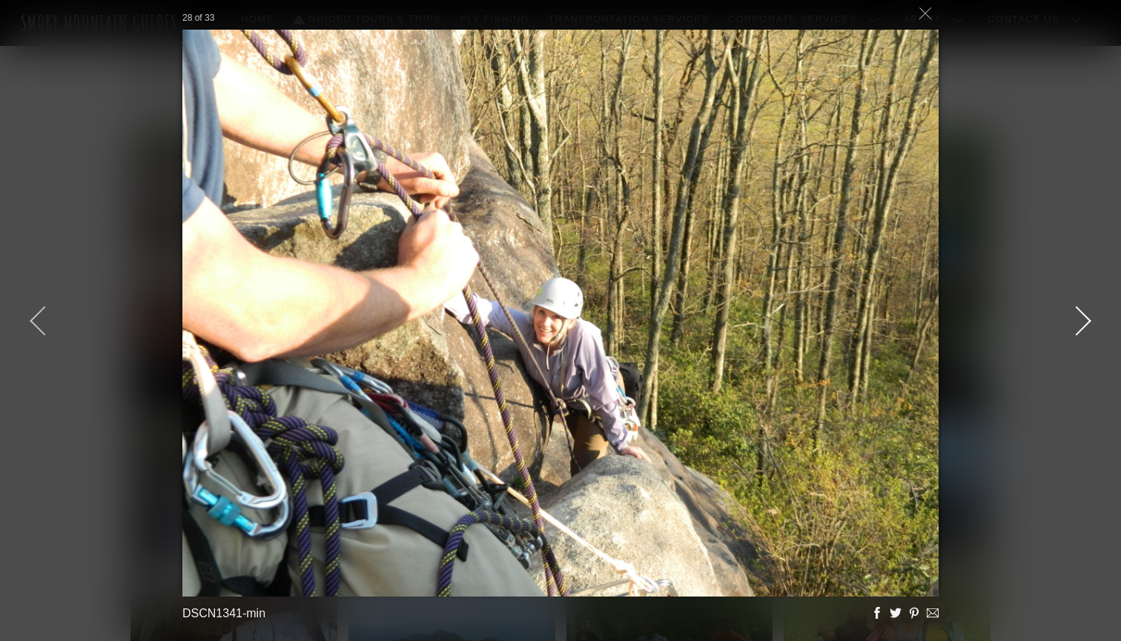
click at [1080, 322] on div at bounding box center [1076, 321] width 67 height 67
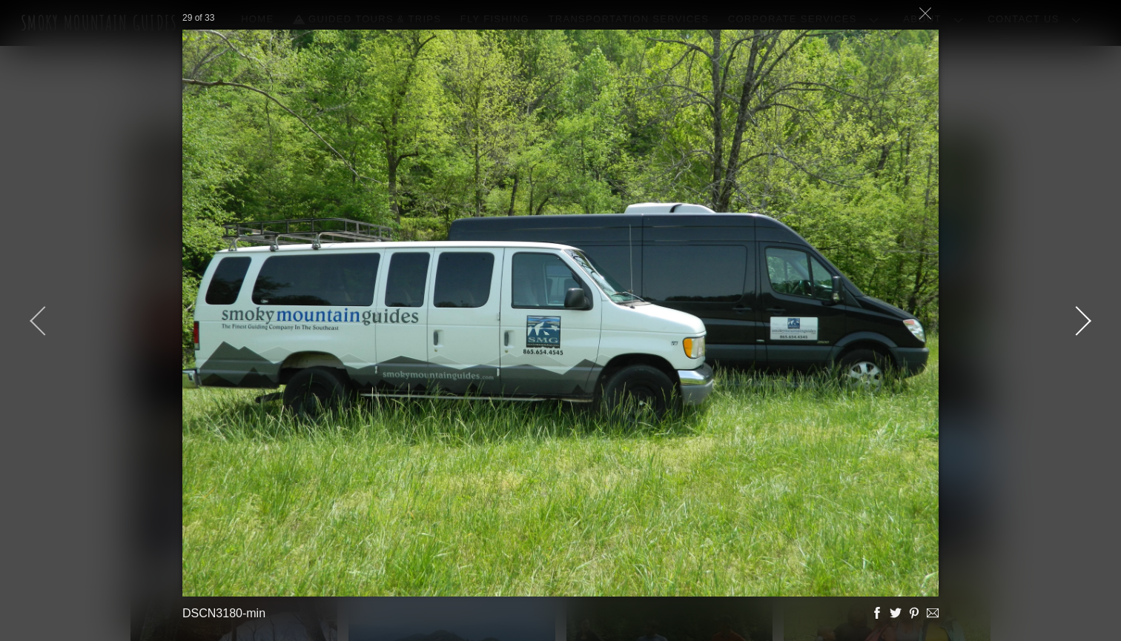
click at [1080, 322] on div at bounding box center [1076, 321] width 67 height 67
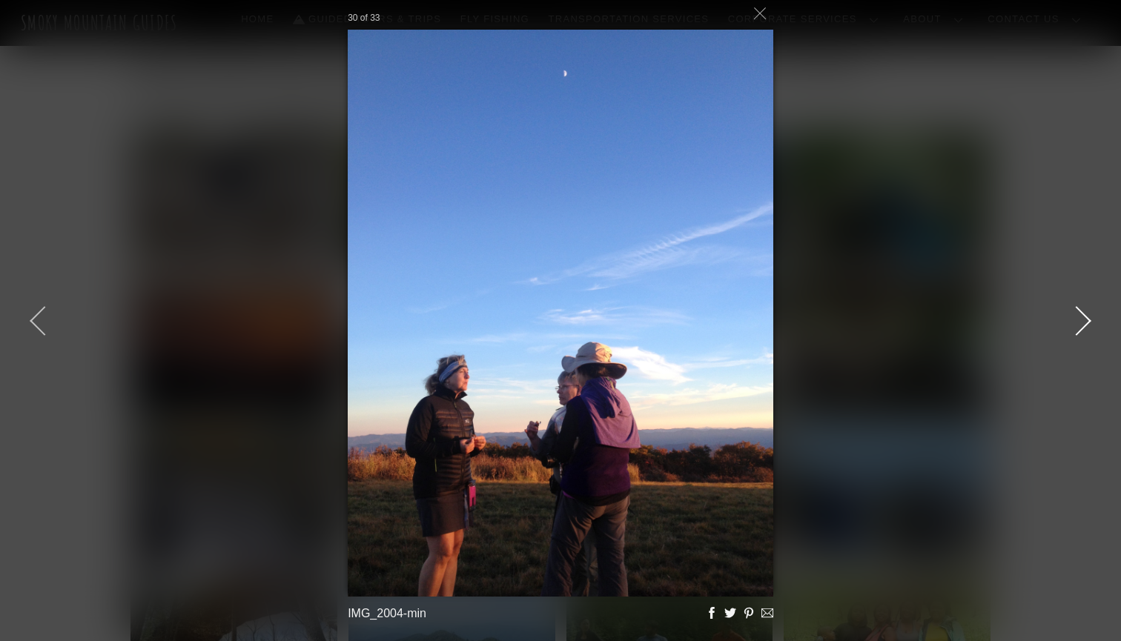
click at [1080, 322] on div at bounding box center [1076, 321] width 67 height 67
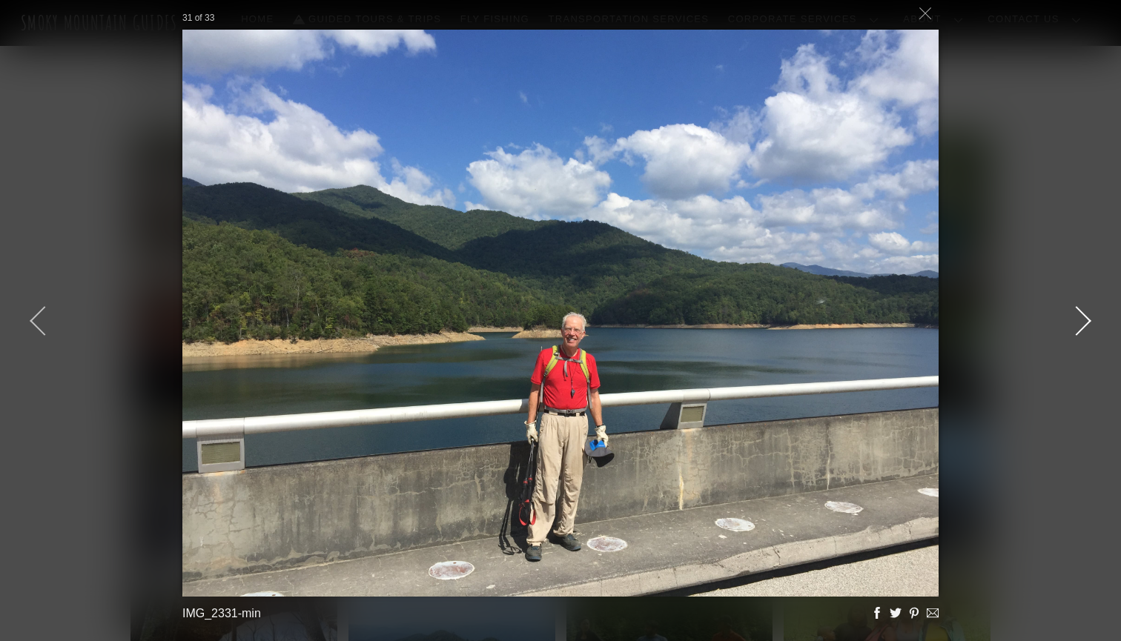
click at [1080, 322] on div at bounding box center [1076, 321] width 67 height 67
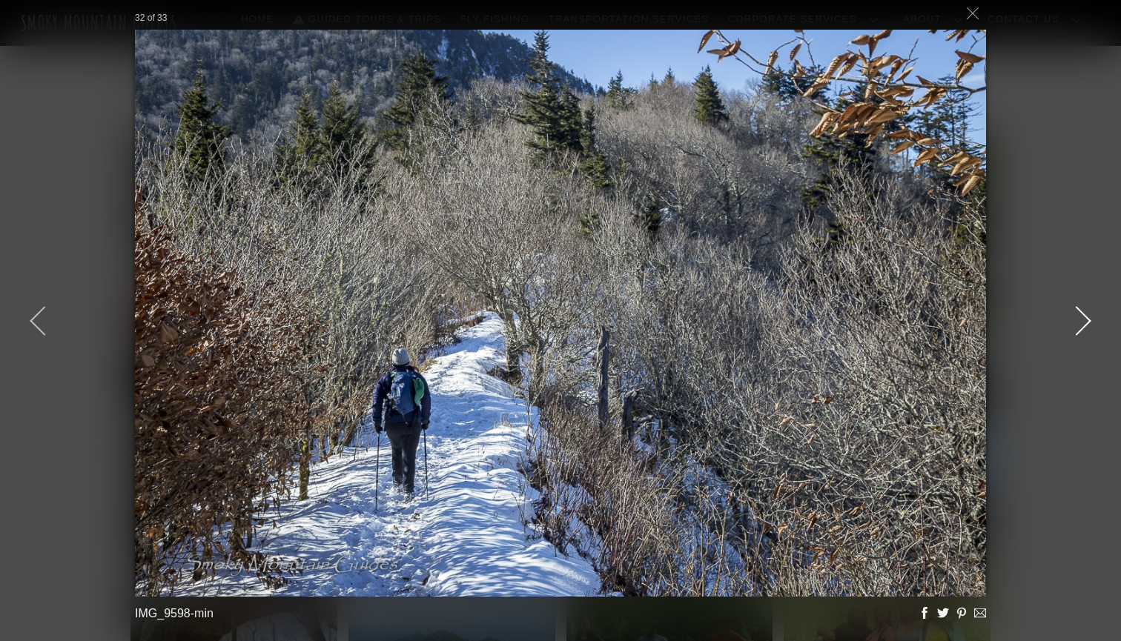
click at [1080, 322] on div at bounding box center [1076, 321] width 67 height 67
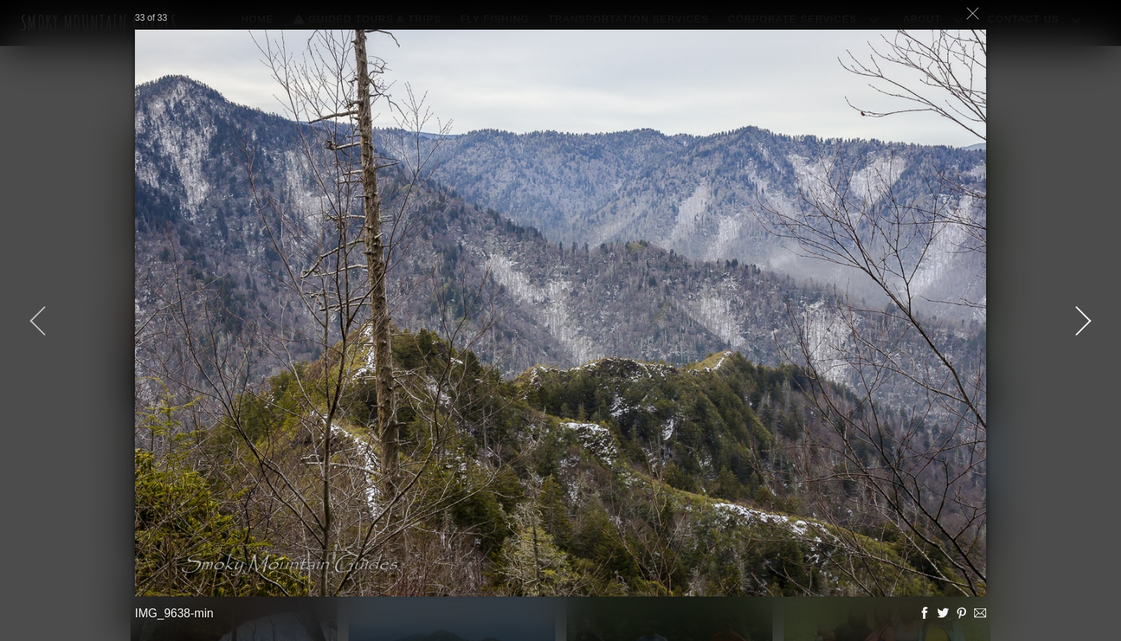
click at [1080, 322] on div at bounding box center [1076, 321] width 67 height 67
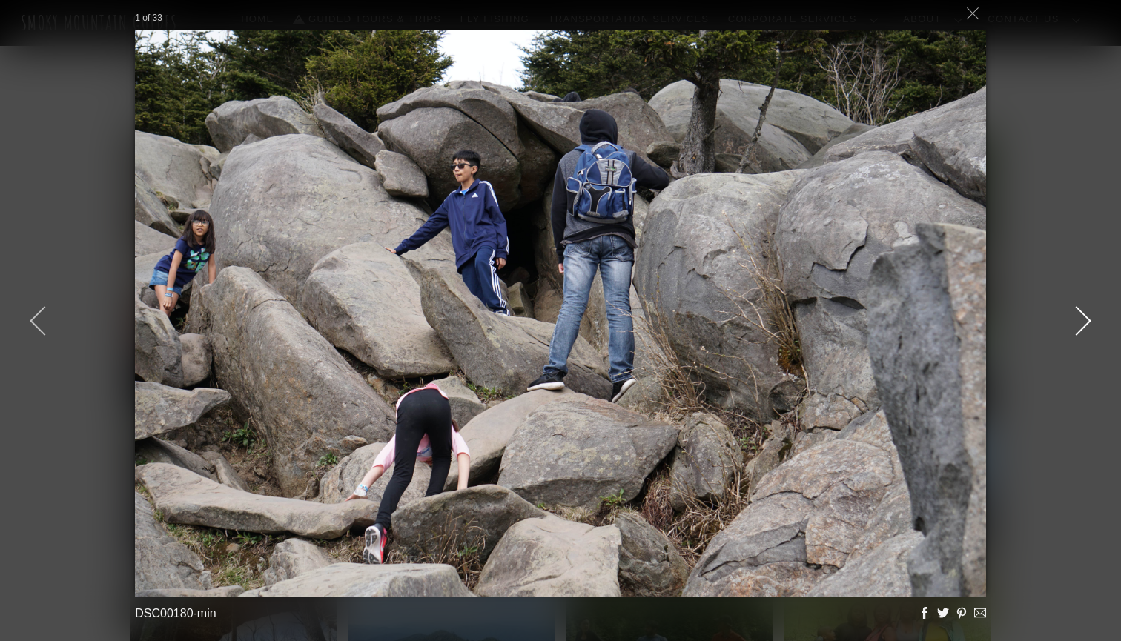
click at [1080, 322] on div at bounding box center [1076, 321] width 67 height 67
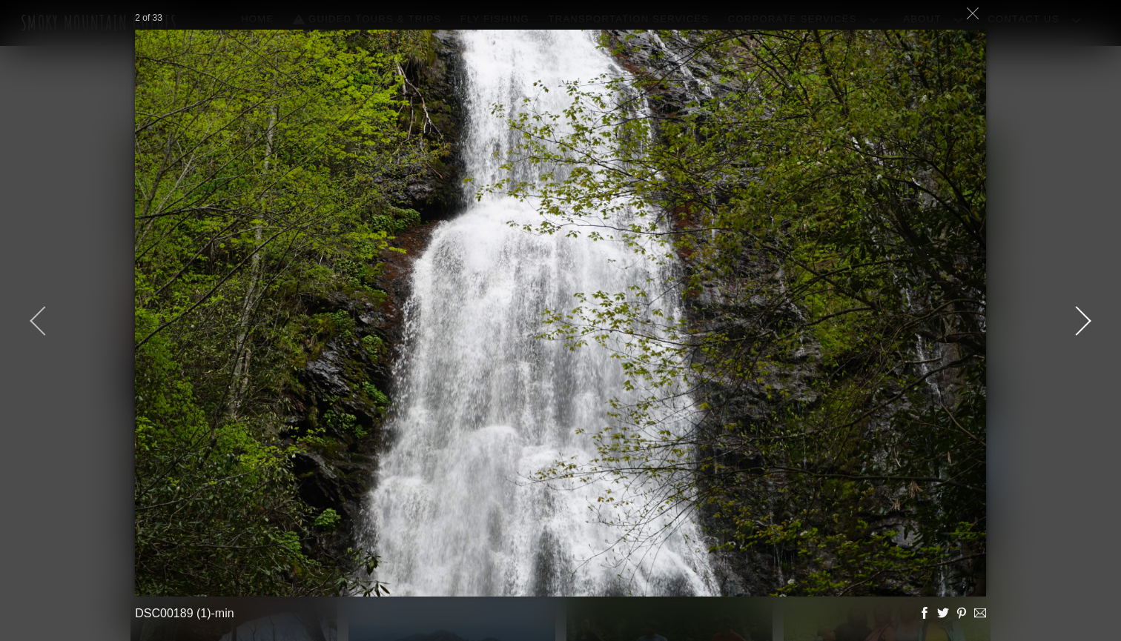
click at [1080, 322] on div at bounding box center [1076, 321] width 67 height 67
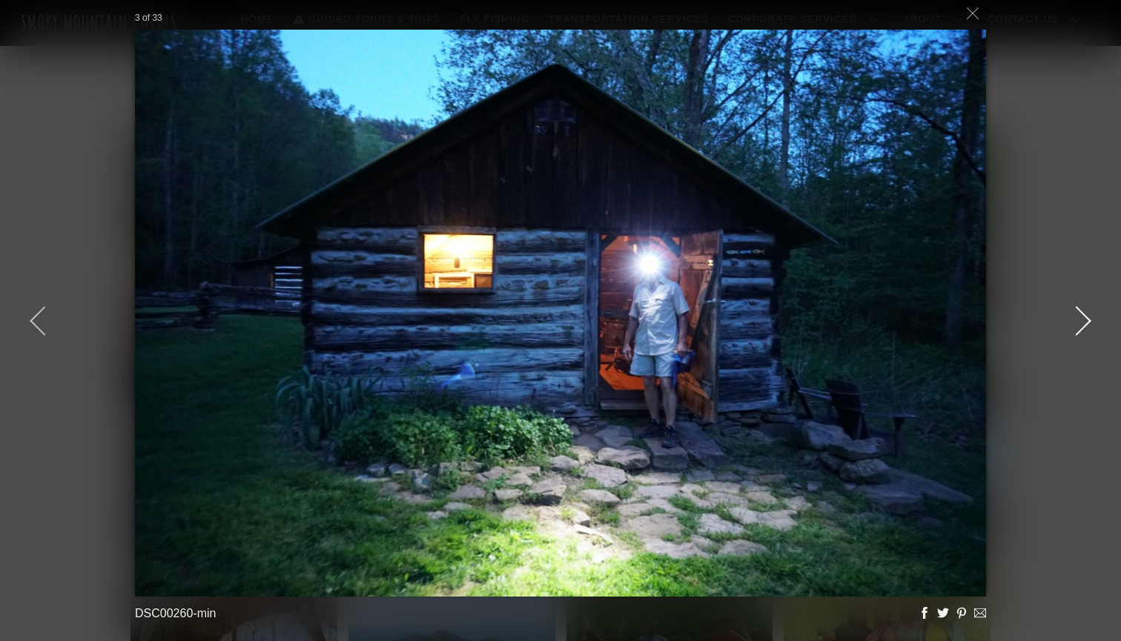
click at [1080, 322] on div at bounding box center [1076, 321] width 67 height 67
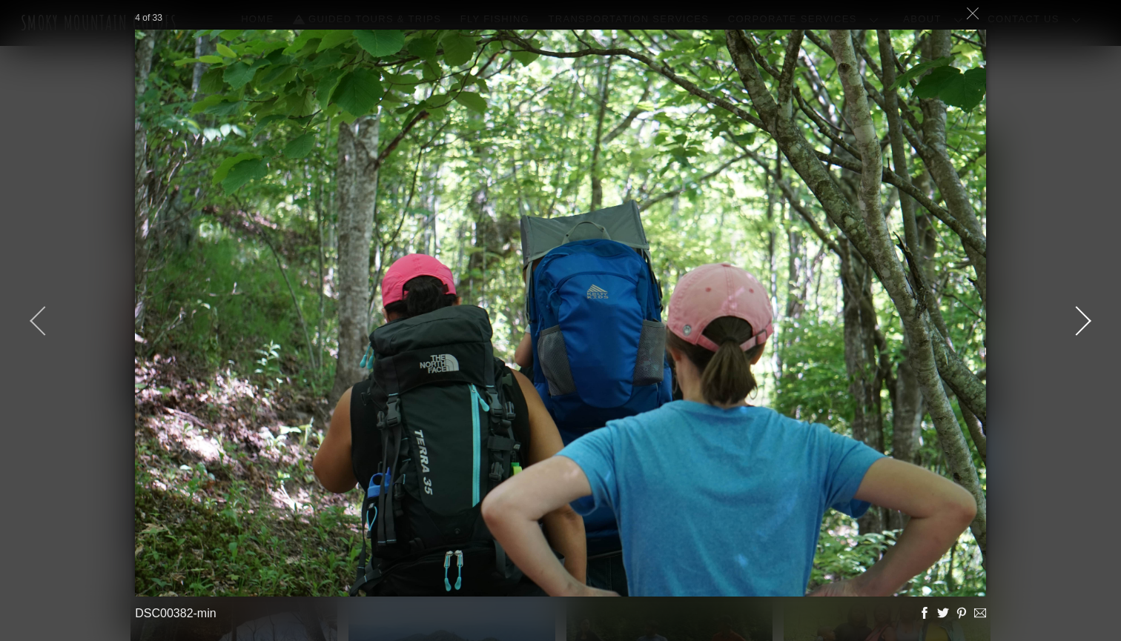
click at [1080, 322] on div at bounding box center [1076, 321] width 67 height 67
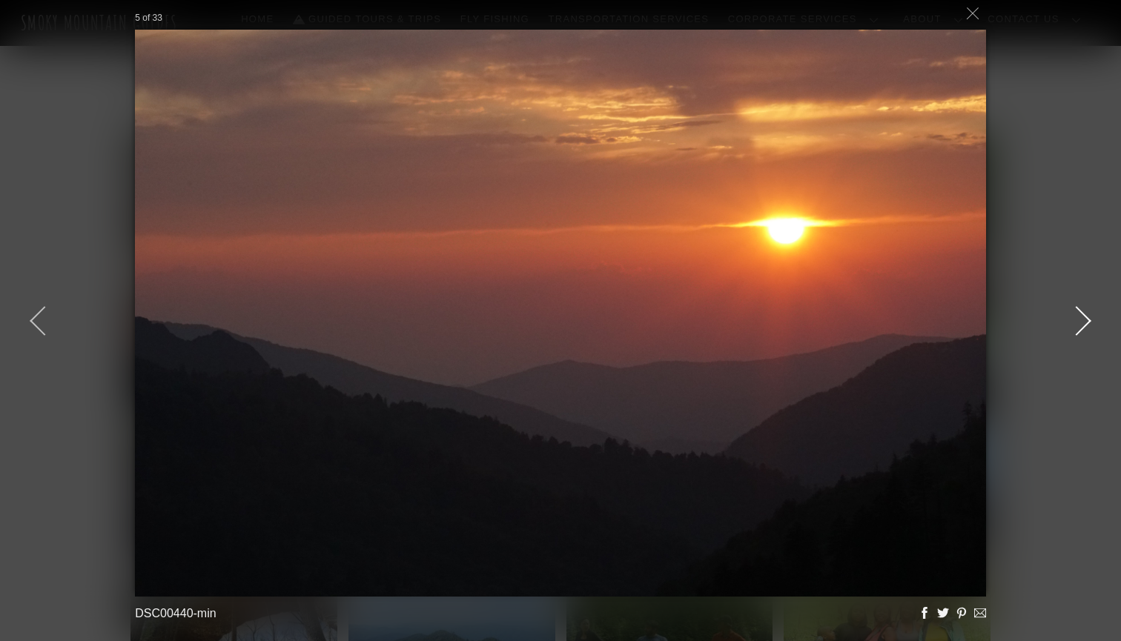
click at [1080, 322] on div at bounding box center [1076, 321] width 67 height 67
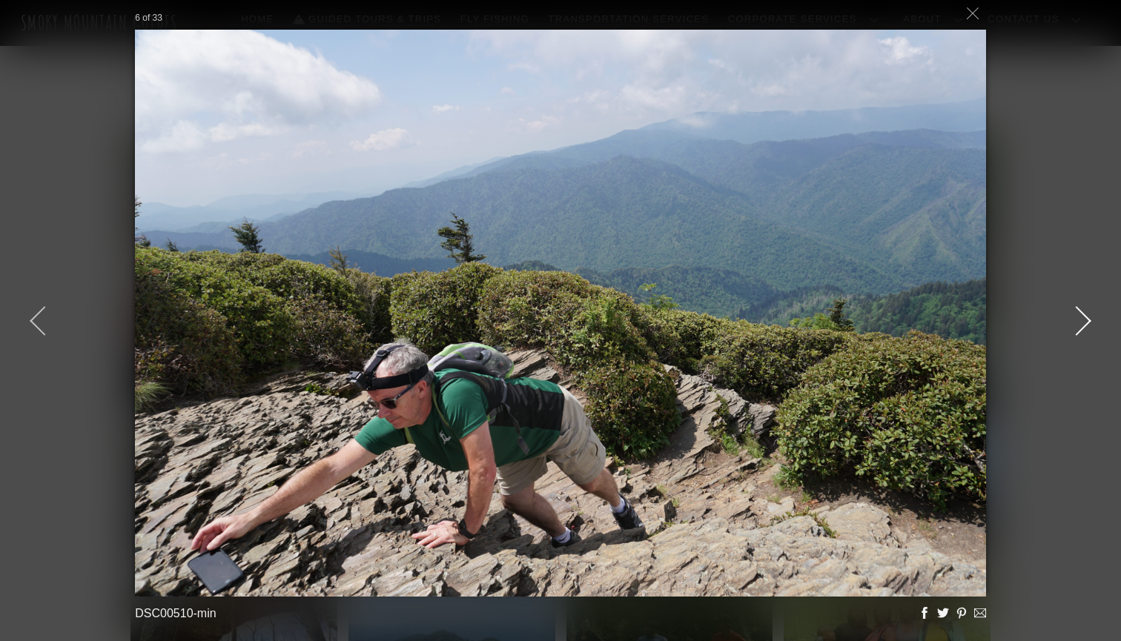
click at [1080, 322] on div at bounding box center [1076, 321] width 67 height 67
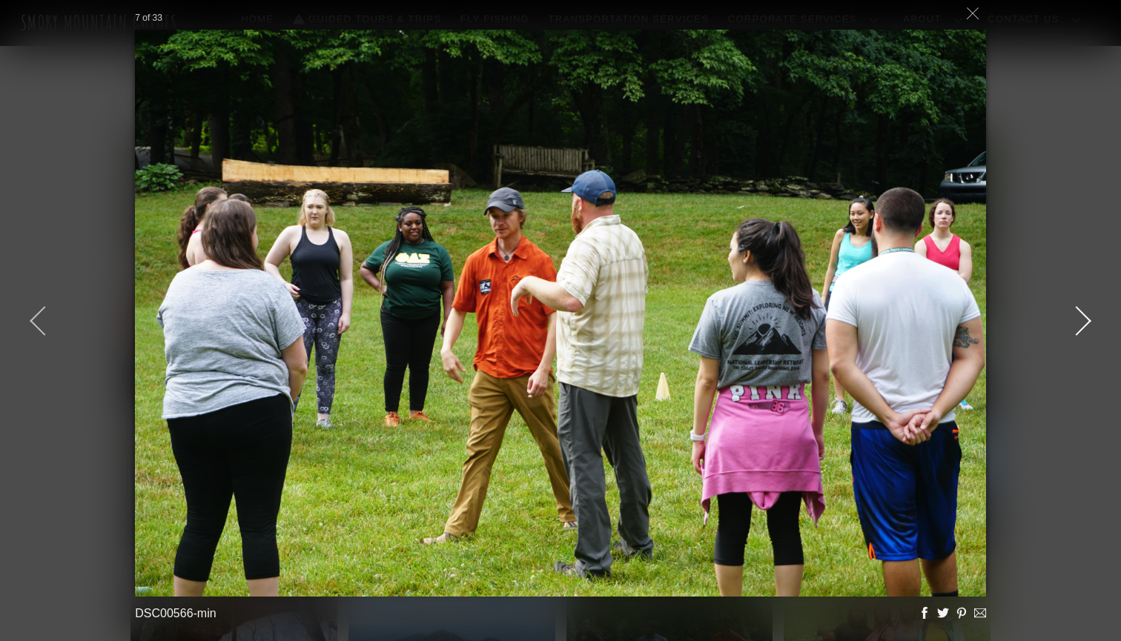
click at [1080, 322] on div at bounding box center [1076, 321] width 67 height 67
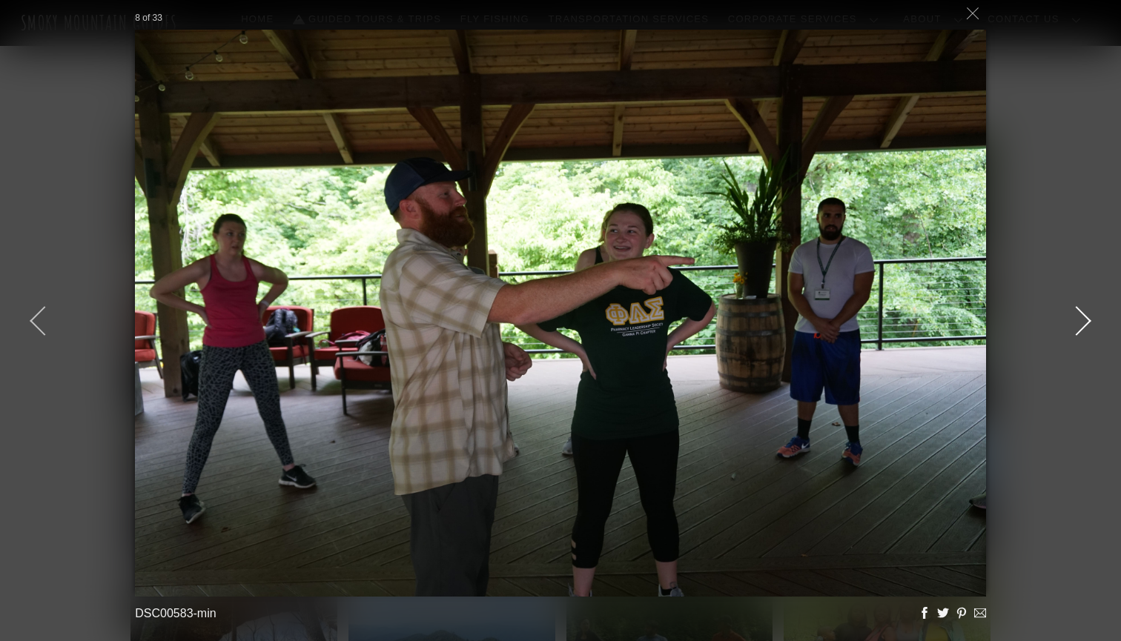
click at [1080, 322] on div at bounding box center [1076, 321] width 67 height 67
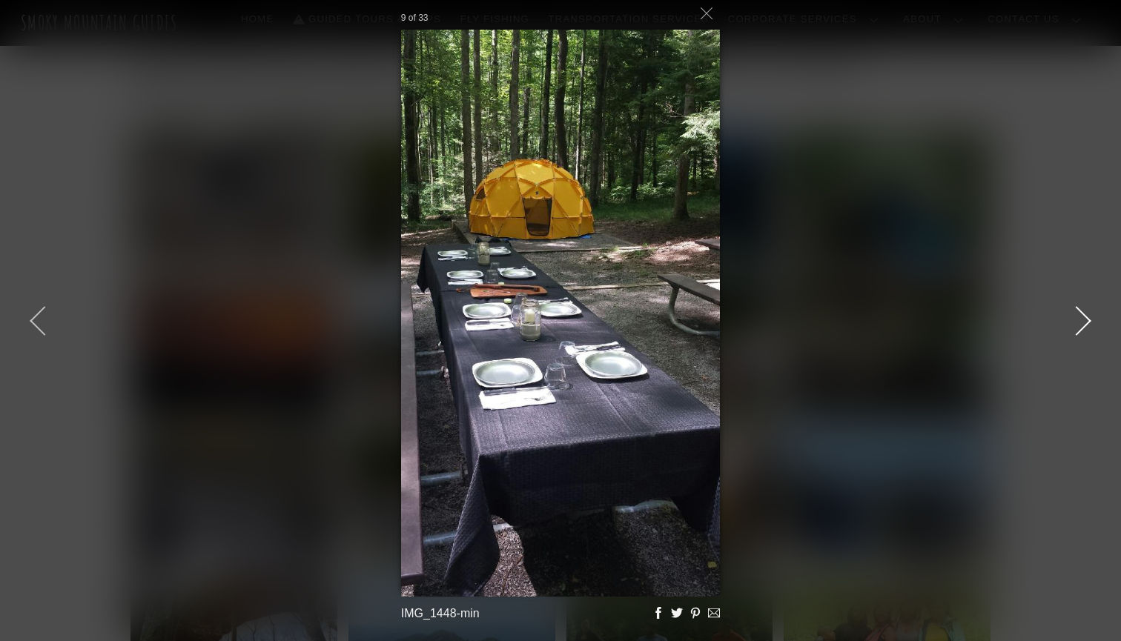
click at [1080, 322] on div at bounding box center [1076, 321] width 67 height 67
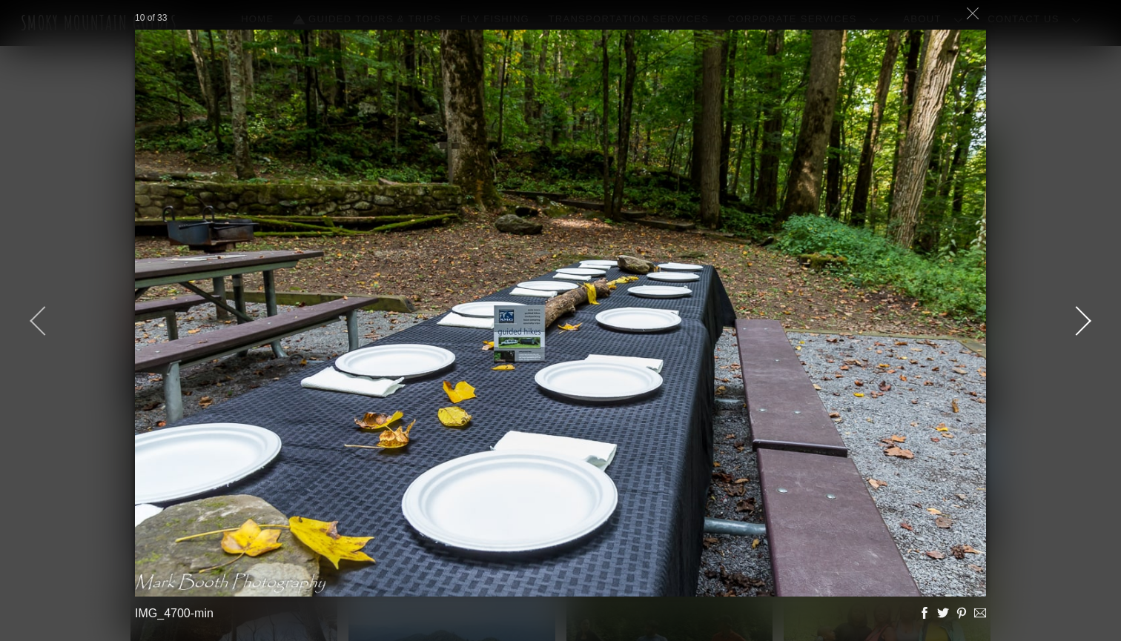
click at [1080, 322] on div at bounding box center [1076, 321] width 67 height 67
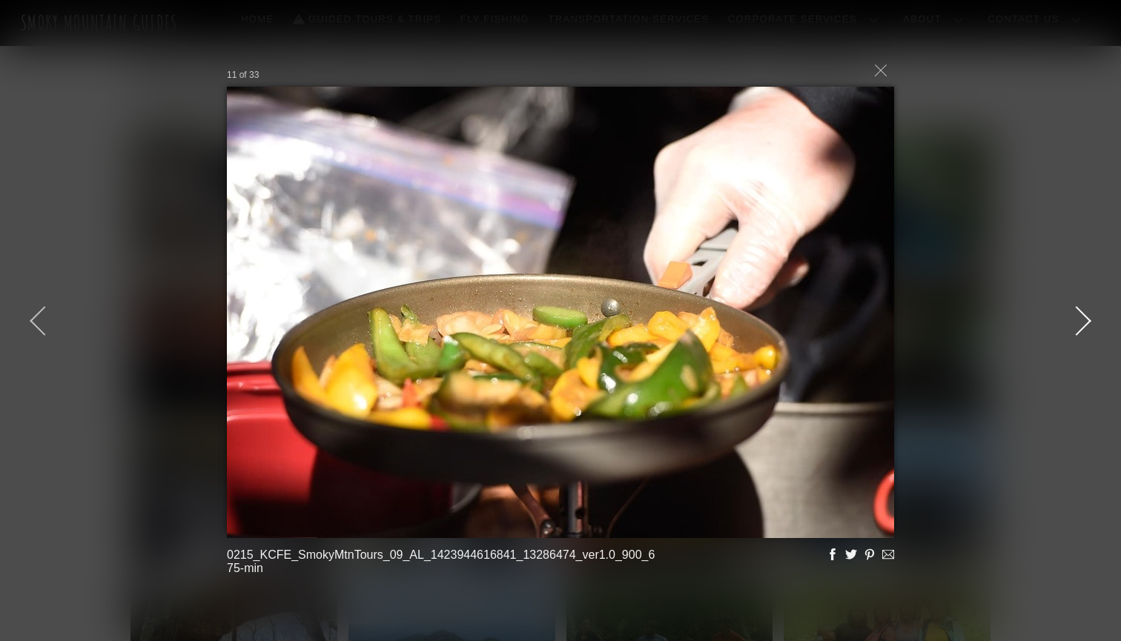
click at [1080, 322] on div at bounding box center [1076, 321] width 67 height 67
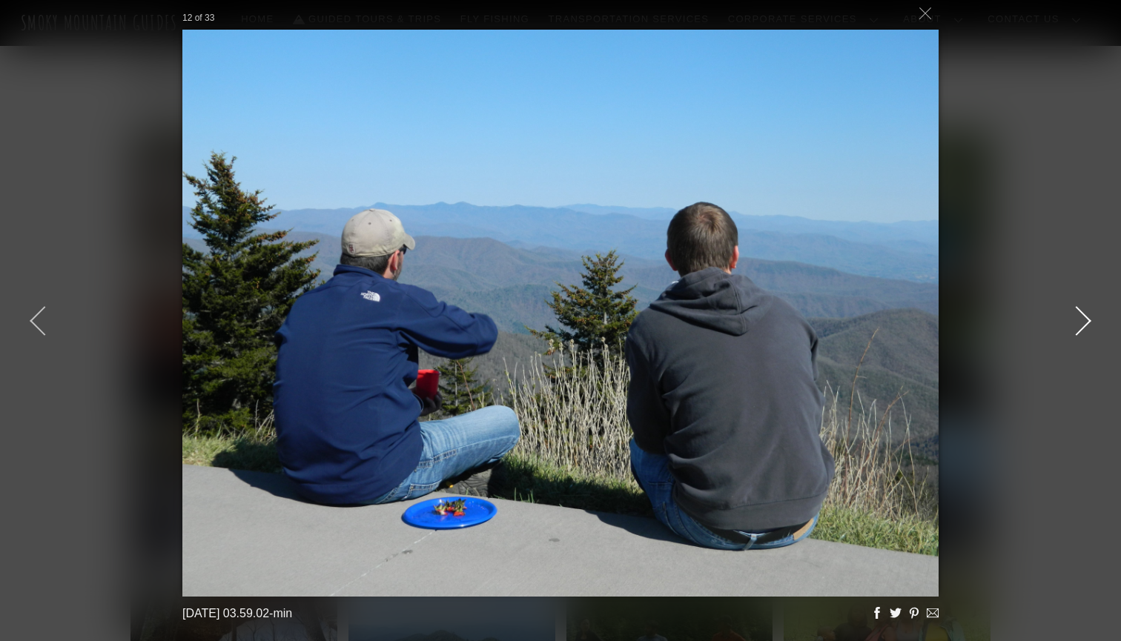
click at [1080, 322] on div at bounding box center [1076, 321] width 67 height 67
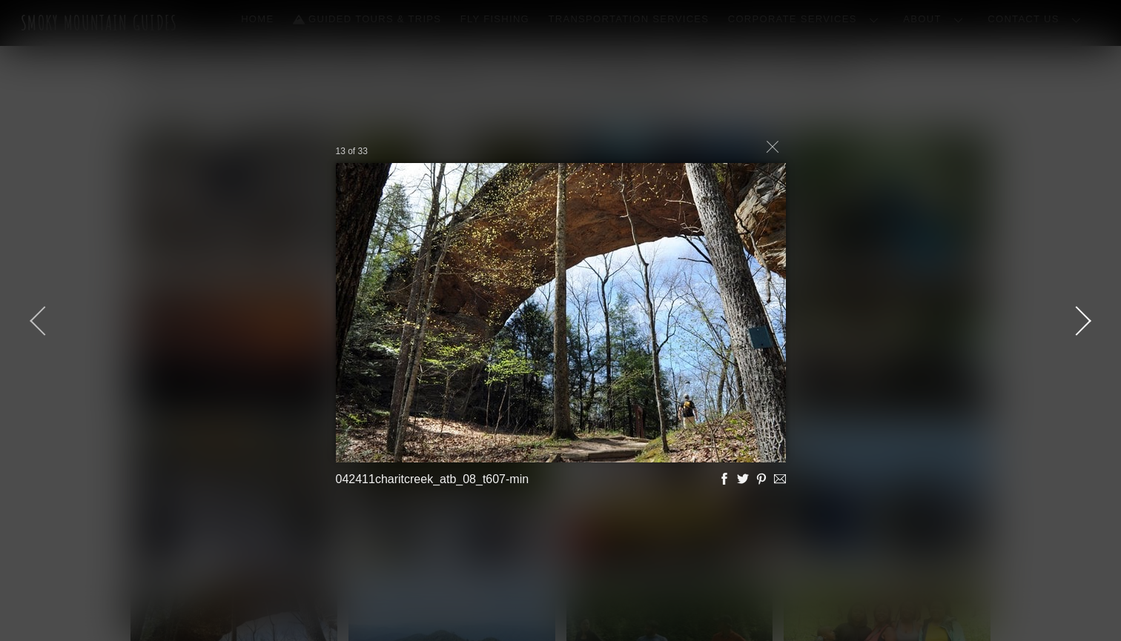
click at [1080, 322] on div at bounding box center [1076, 321] width 67 height 67
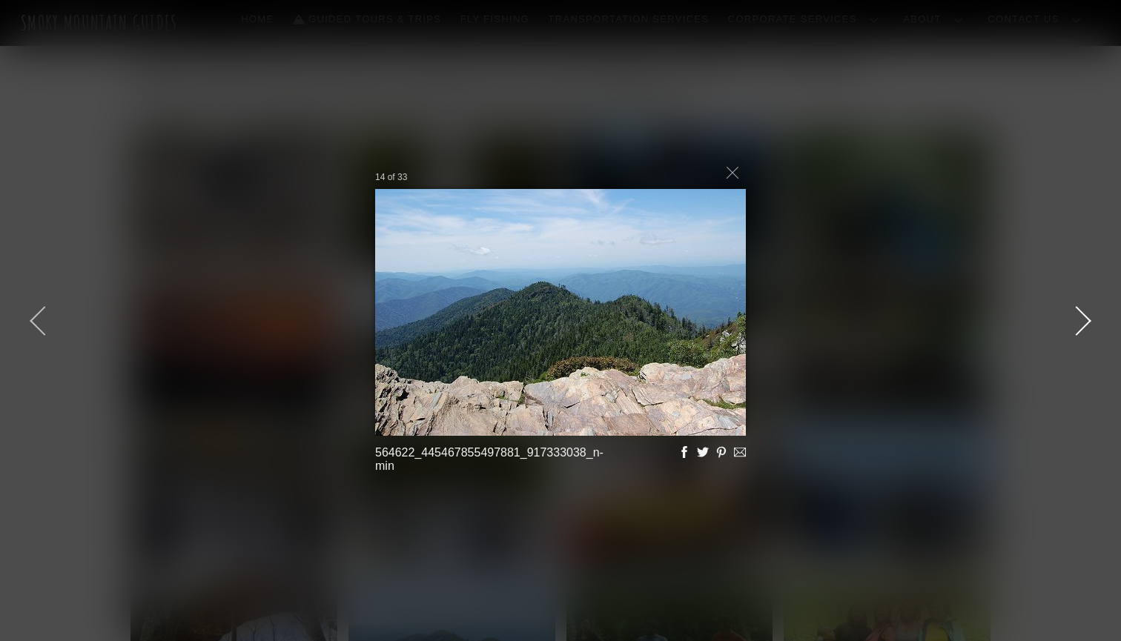
click at [1080, 322] on div at bounding box center [1076, 321] width 67 height 67
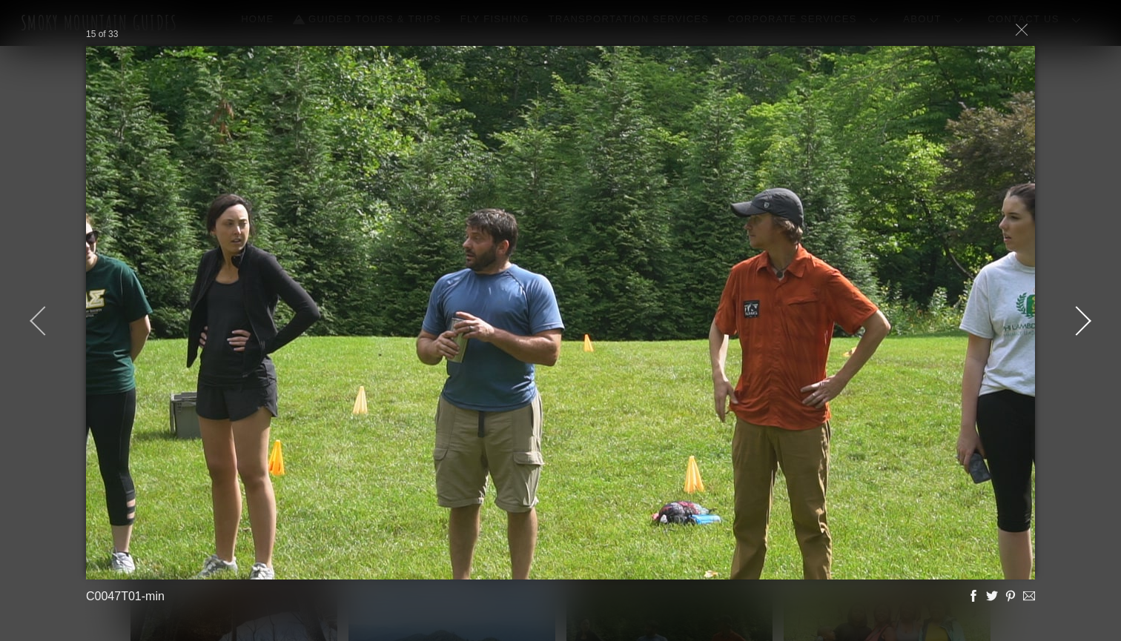
click at [1080, 322] on div at bounding box center [1076, 321] width 67 height 67
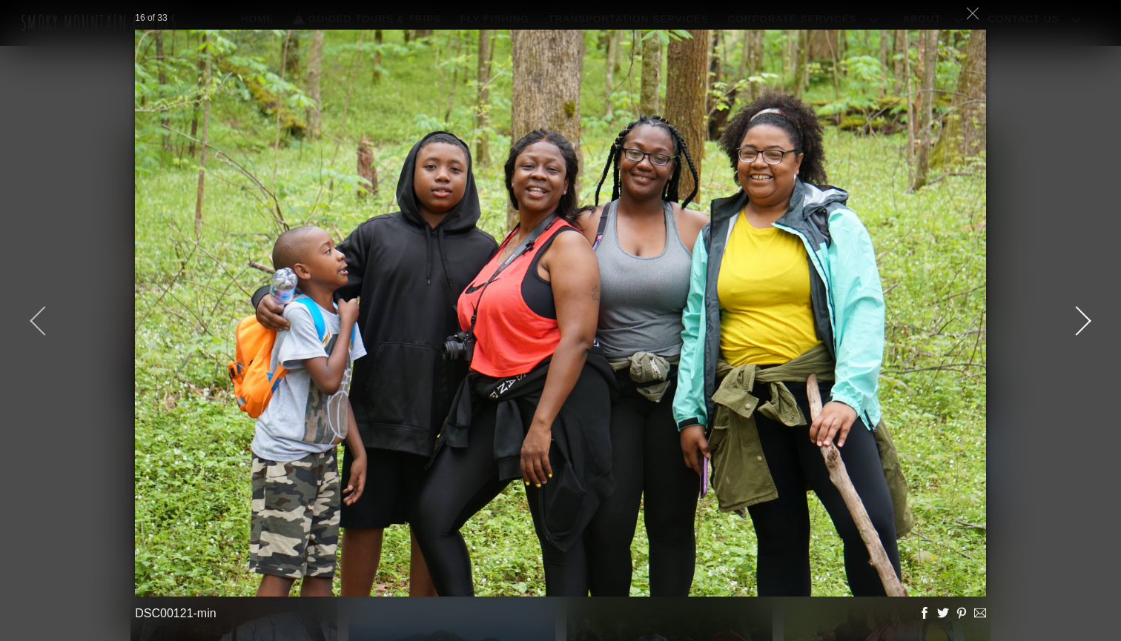
click at [1080, 322] on div at bounding box center [1076, 321] width 67 height 67
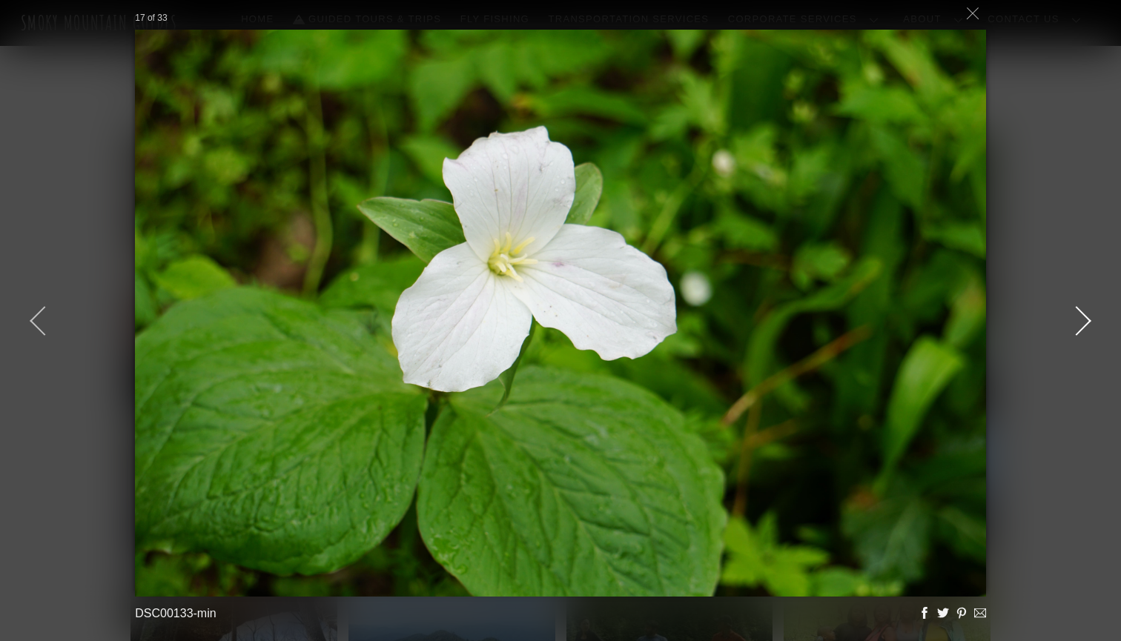
click at [1080, 322] on div at bounding box center [1076, 321] width 67 height 67
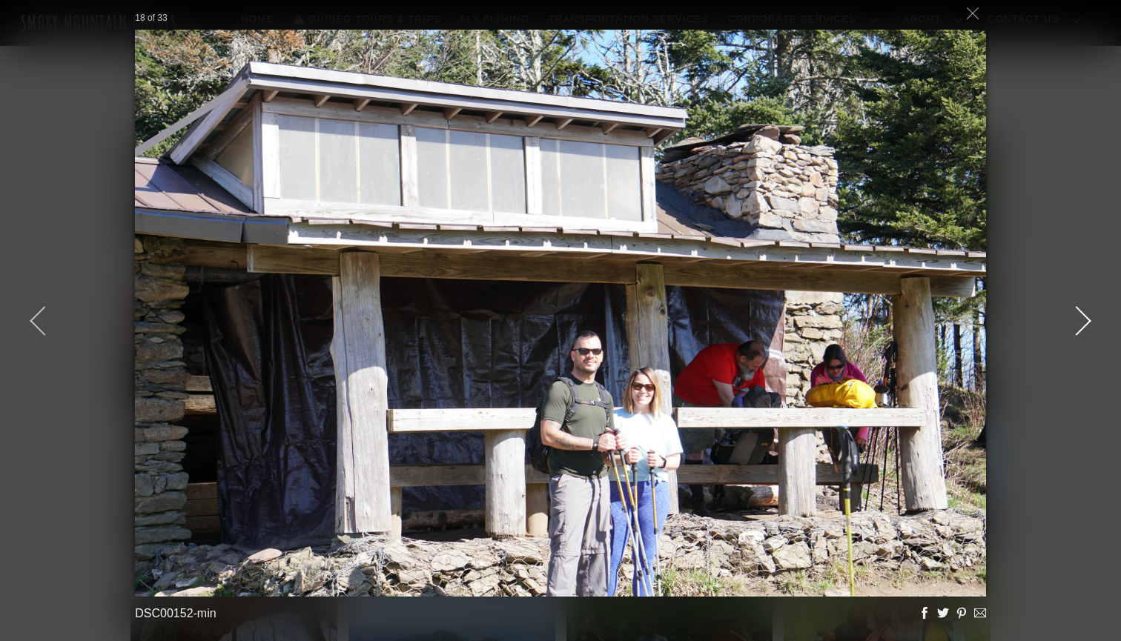
click at [1080, 322] on div at bounding box center [1076, 321] width 67 height 67
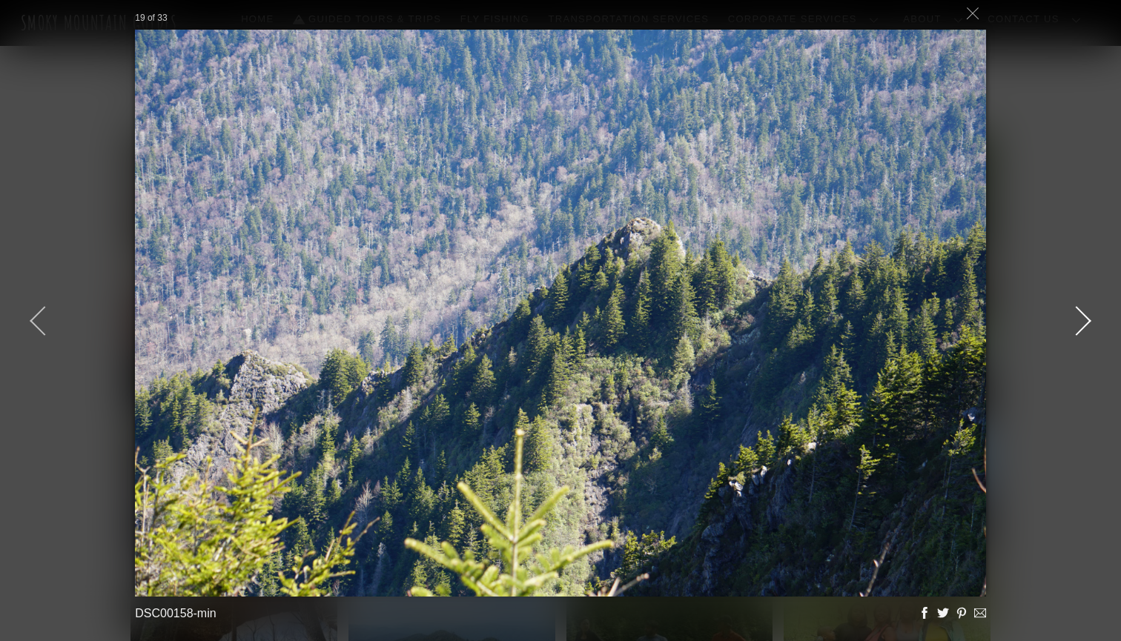
click at [1080, 322] on div at bounding box center [1076, 321] width 67 height 67
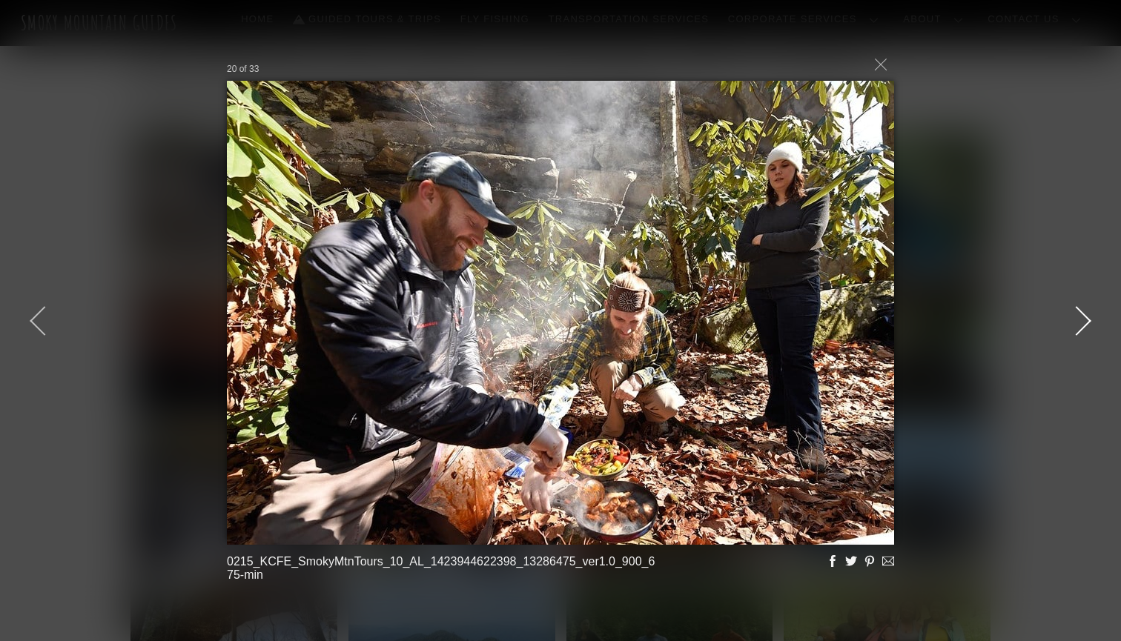
click at [1080, 322] on div at bounding box center [1076, 321] width 67 height 67
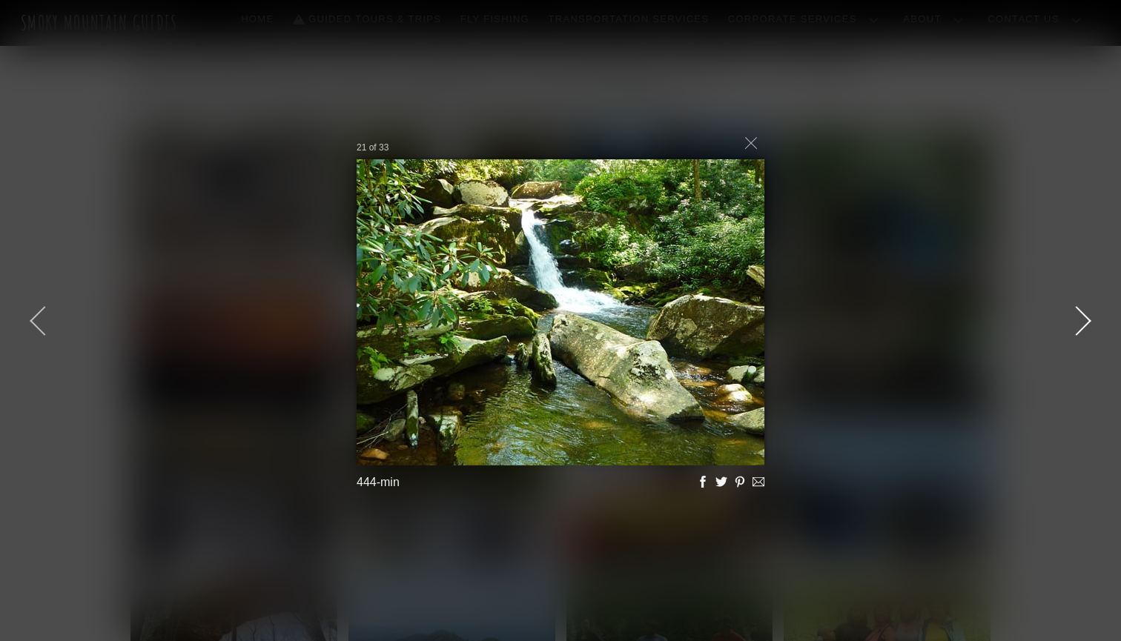
click at [1080, 322] on div at bounding box center [1076, 321] width 67 height 67
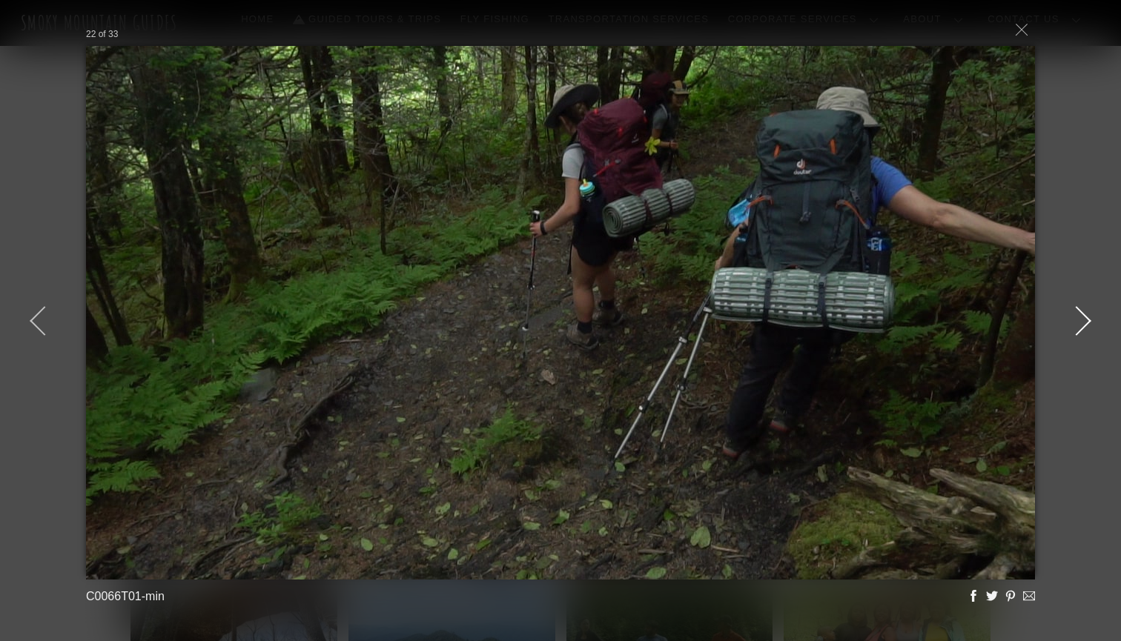
click at [1080, 322] on div at bounding box center [1076, 321] width 67 height 67
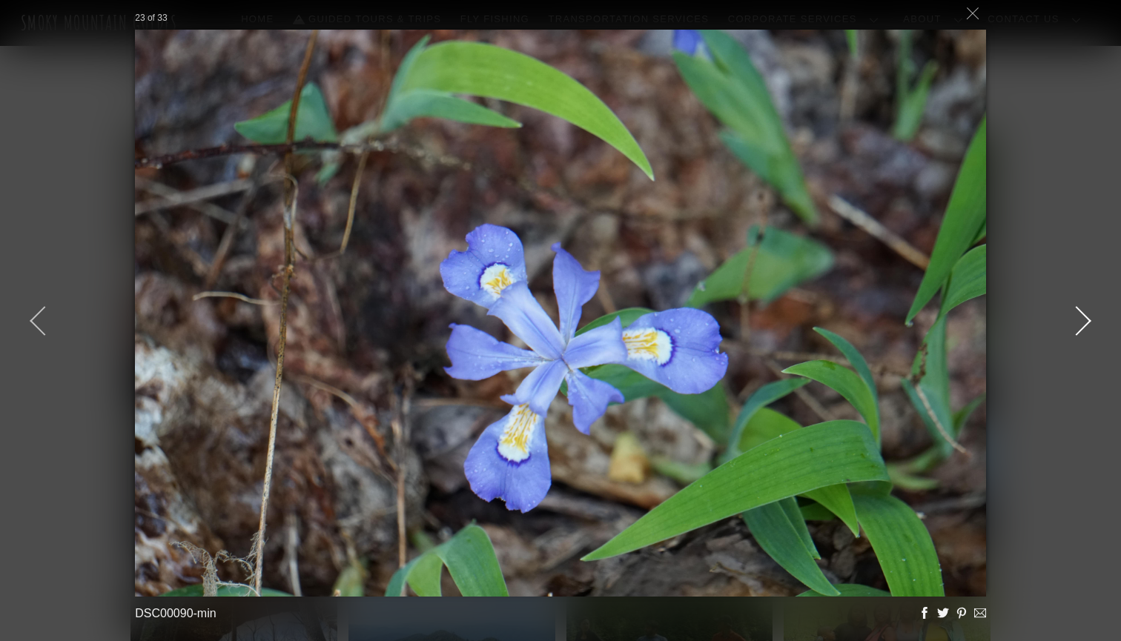
click at [1080, 322] on div at bounding box center [1076, 321] width 67 height 67
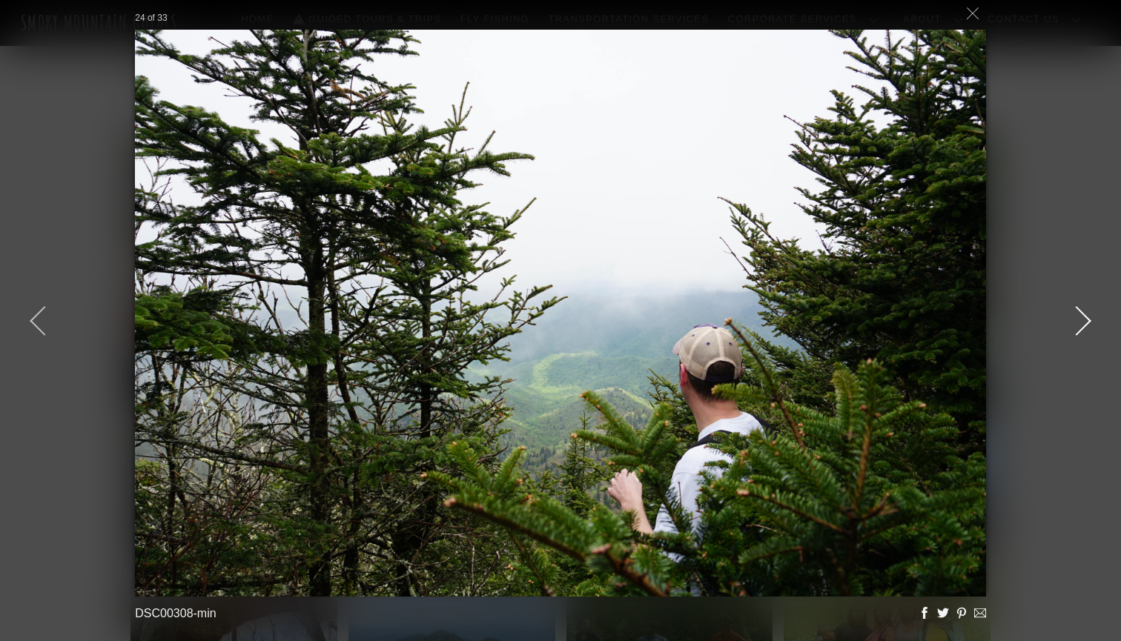
click at [1080, 322] on div at bounding box center [1076, 321] width 67 height 67
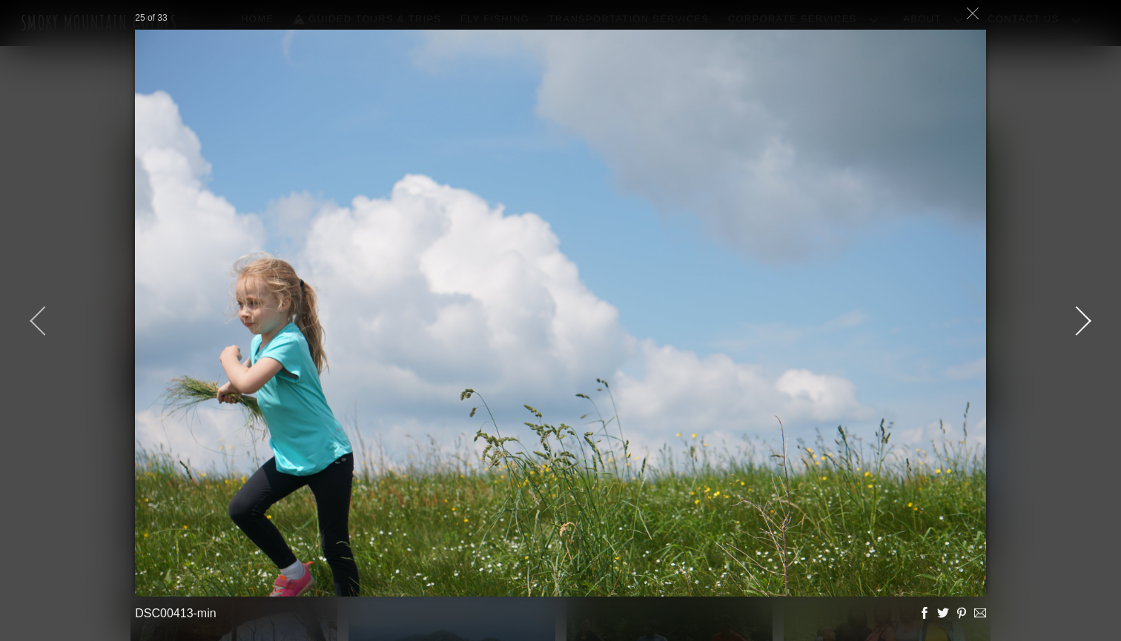
click at [1080, 322] on div at bounding box center [1076, 321] width 67 height 67
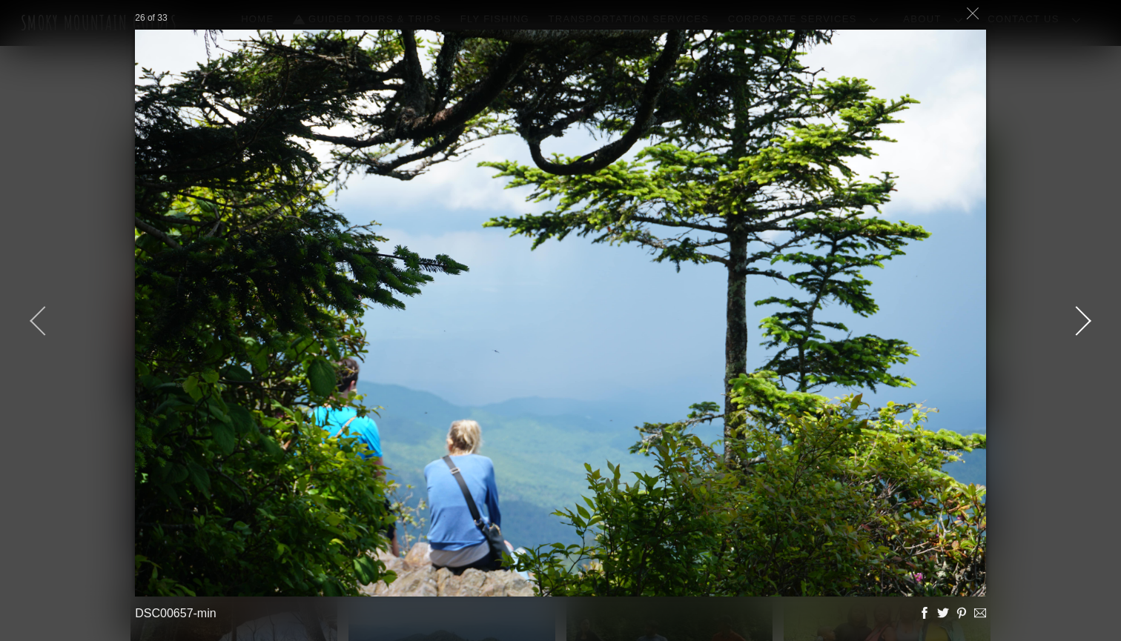
click at [1080, 322] on div at bounding box center [1076, 321] width 67 height 67
